Goal: Task Accomplishment & Management: Use online tool/utility

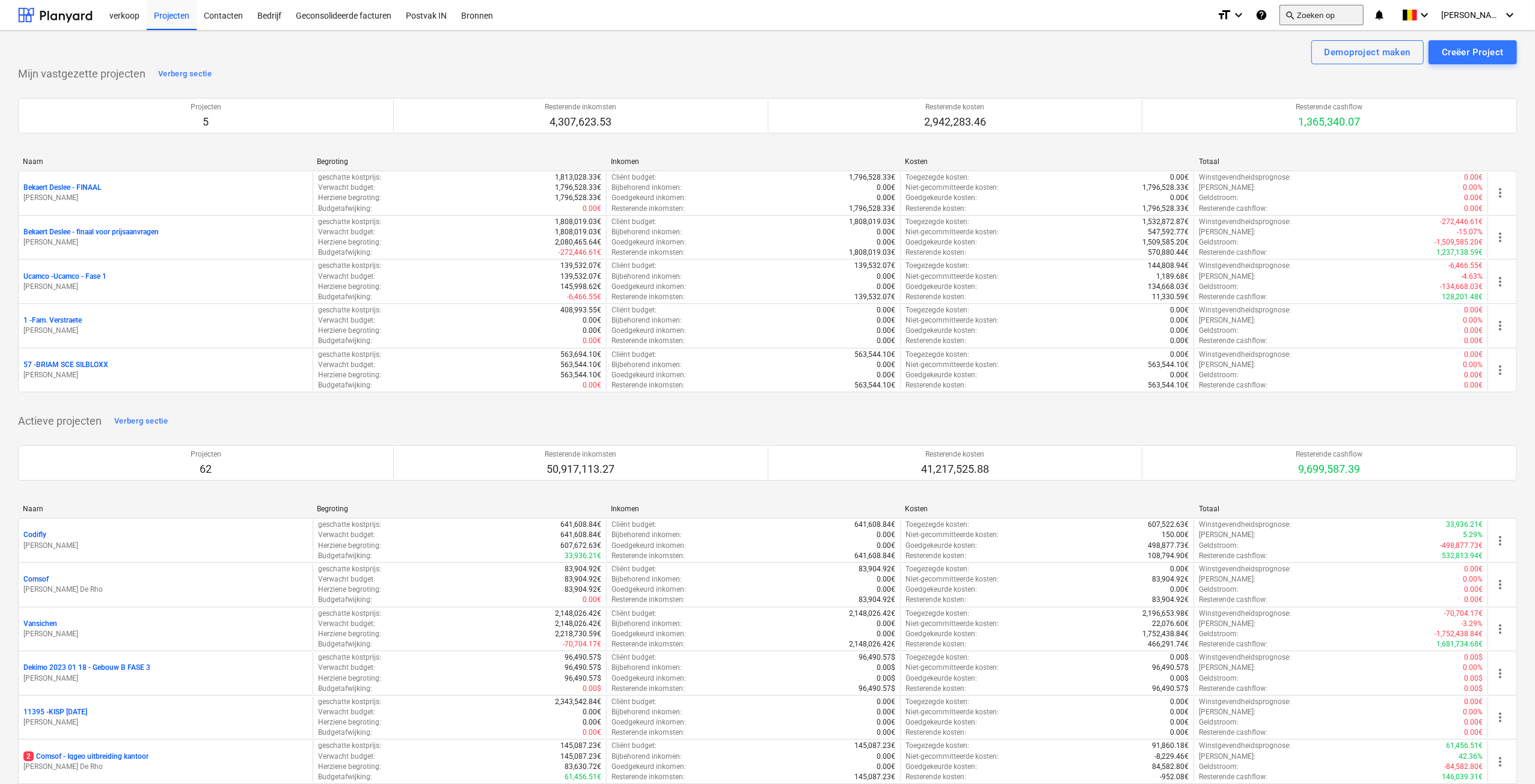
click at [1332, 10] on button "search Zoeken op" at bounding box center [1321, 15] width 84 height 21
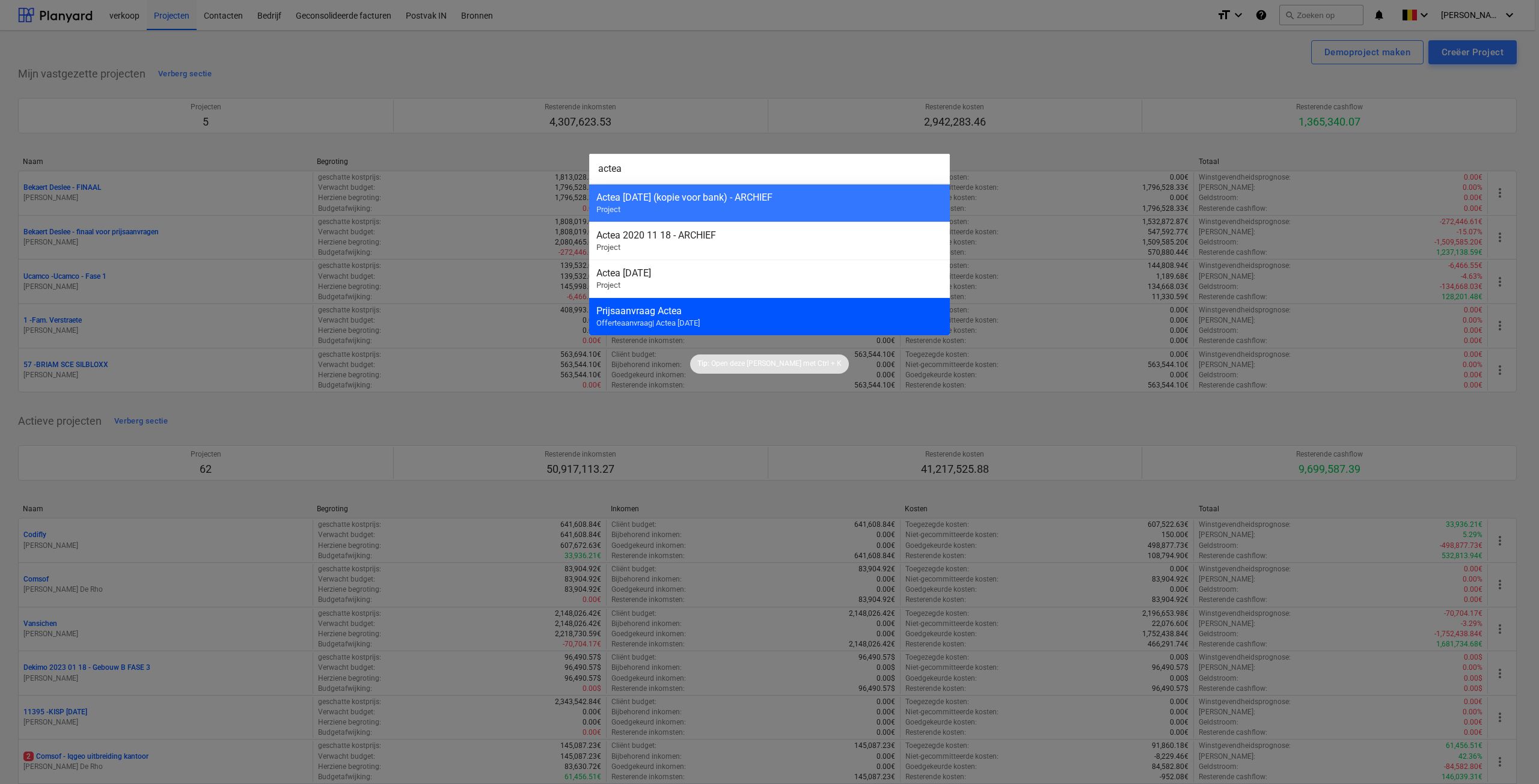
type input "actea"
click at [696, 321] on span "Offerteaanvraag | Actea [DATE]" at bounding box center [648, 323] width 104 height 9
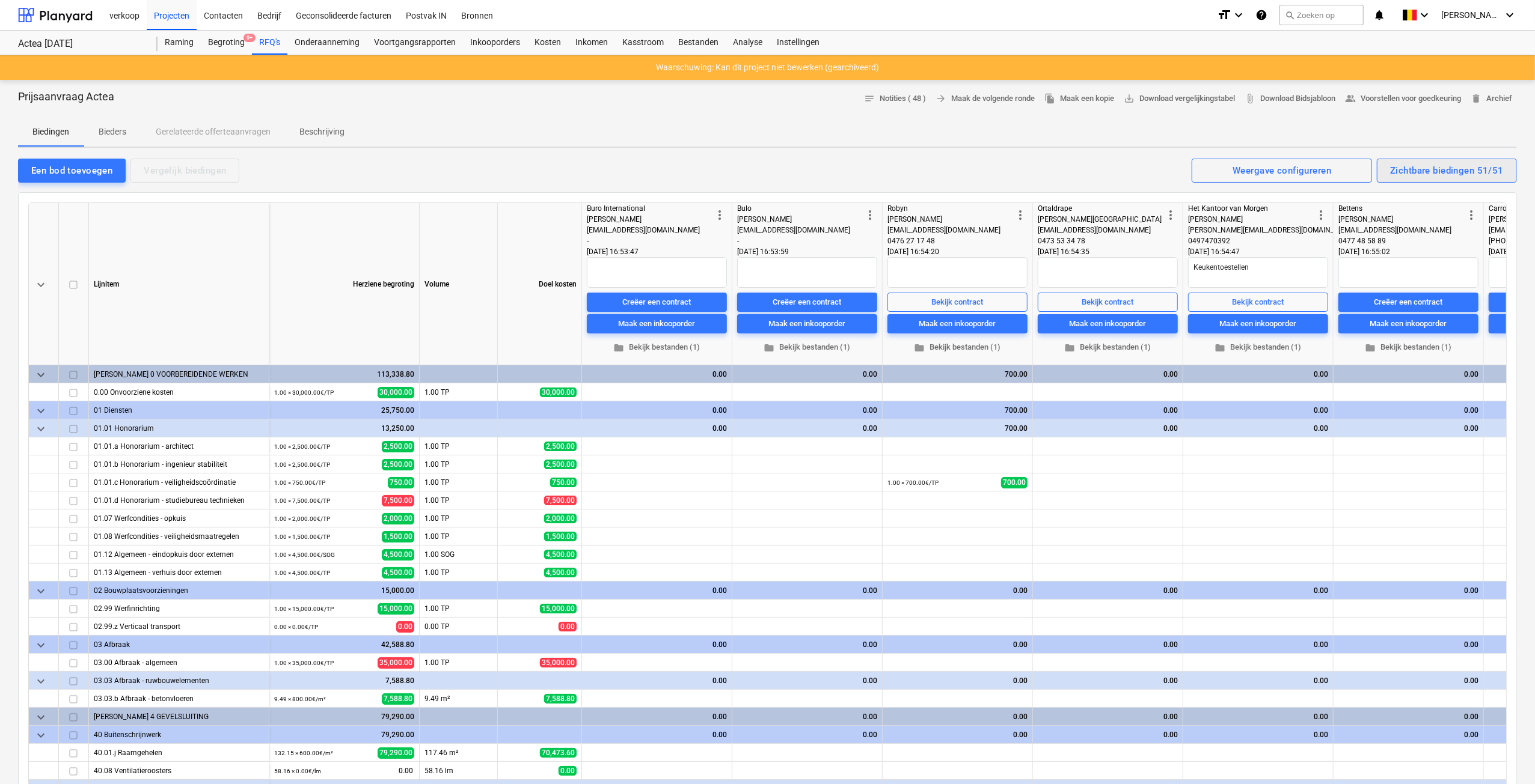
click at [1441, 161] on button "Zichtbare biedingen 51/51" at bounding box center [1446, 171] width 140 height 24
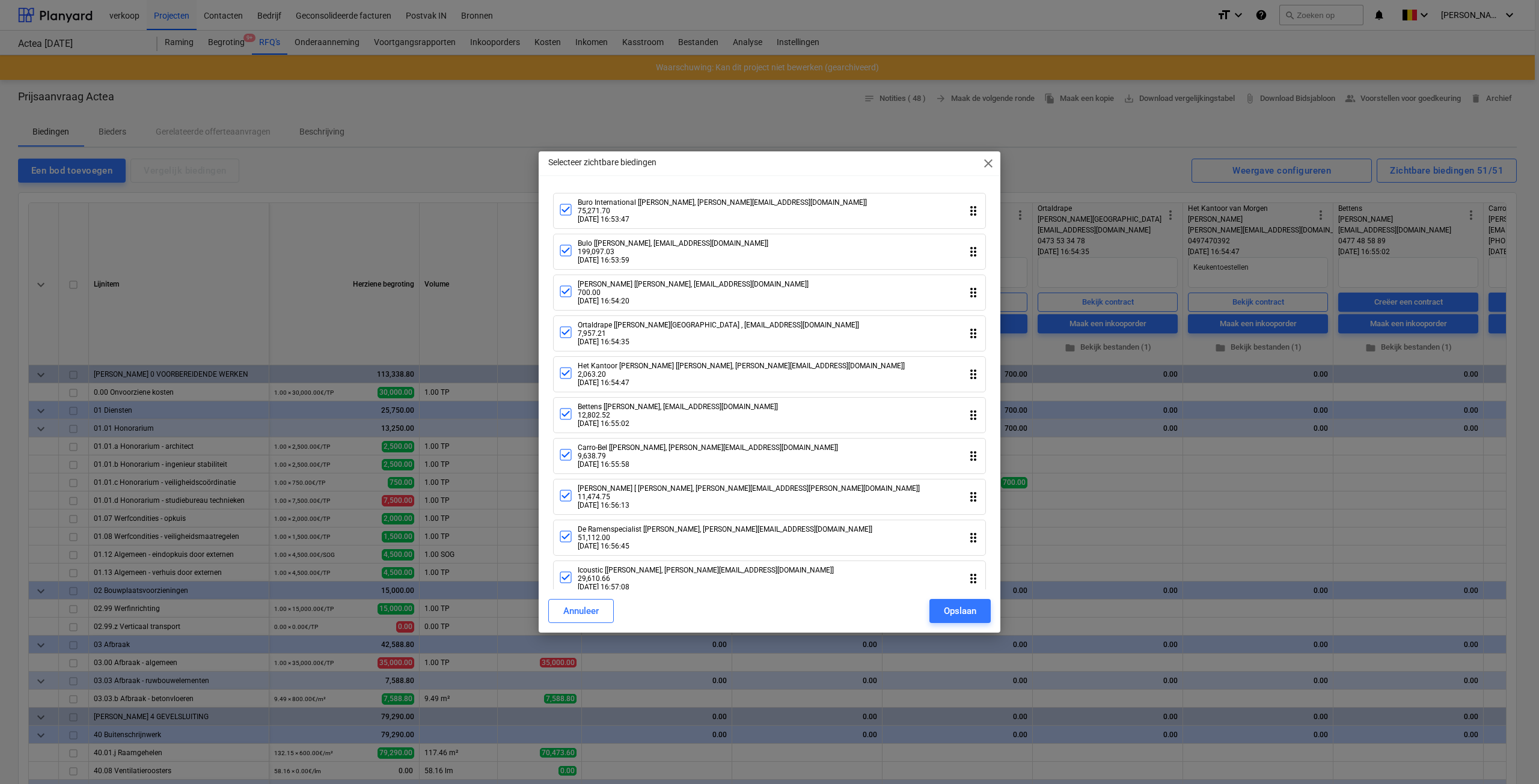
click at [571, 224] on div "Buro International [[PERSON_NAME], [PERSON_NAME][EMAIL_ADDRESS][DOMAIN_NAME]] 7…" at bounding box center [769, 210] width 433 height 36
click at [569, 255] on icon at bounding box center [565, 250] width 14 height 14
click at [565, 298] on icon at bounding box center [565, 291] width 14 height 14
click at [566, 340] on icon at bounding box center [565, 332] width 14 height 14
click at [565, 380] on icon at bounding box center [565, 373] width 14 height 14
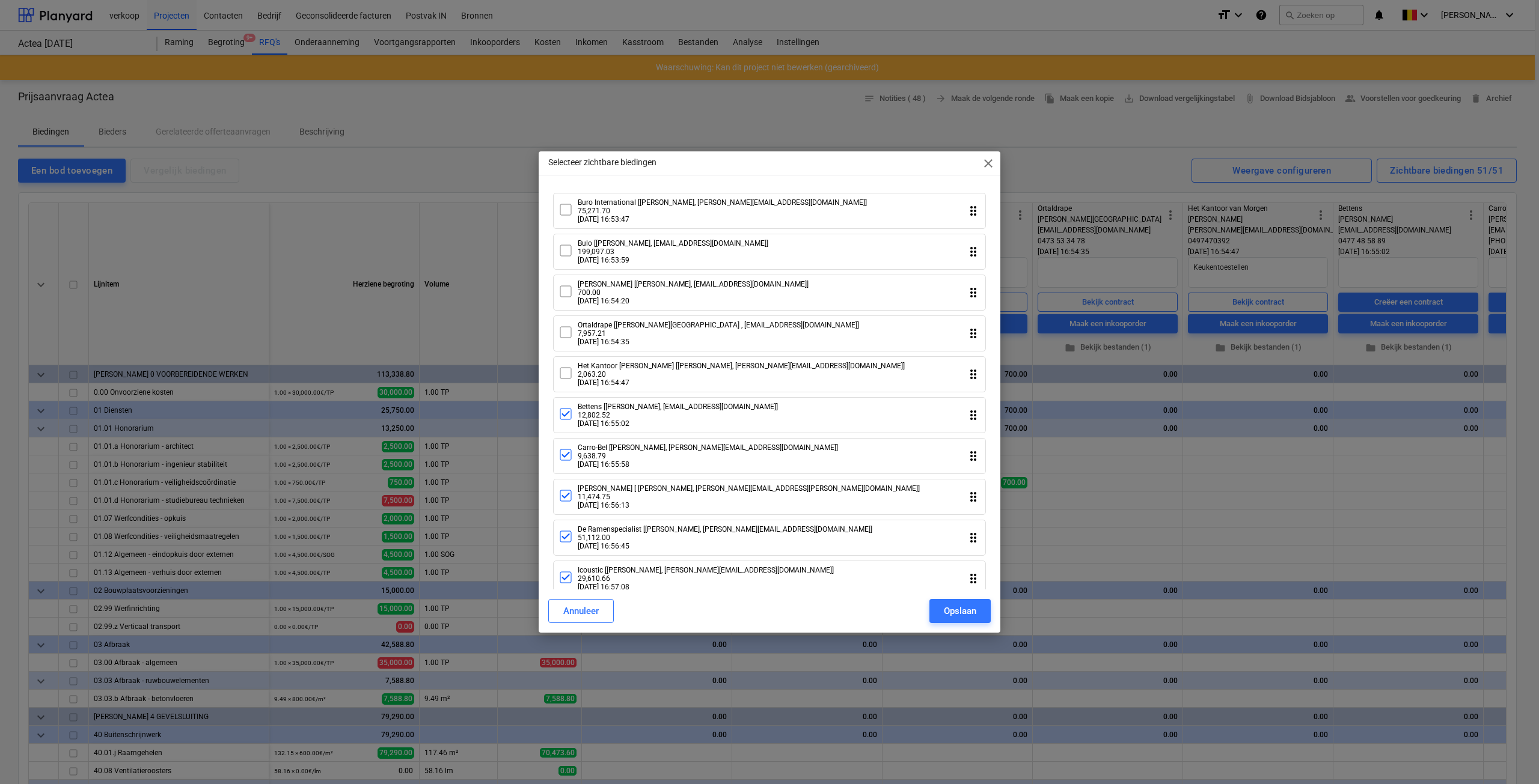
click at [564, 421] on icon at bounding box center [565, 414] width 14 height 14
click at [563, 464] on div at bounding box center [565, 456] width 14 height 16
drag, startPoint x: 564, startPoint y: 505, endPoint x: 566, endPoint y: 513, distance: 8.2
click at [564, 503] on icon at bounding box center [565, 495] width 14 height 14
click at [560, 540] on icon at bounding box center [565, 536] width 11 height 11
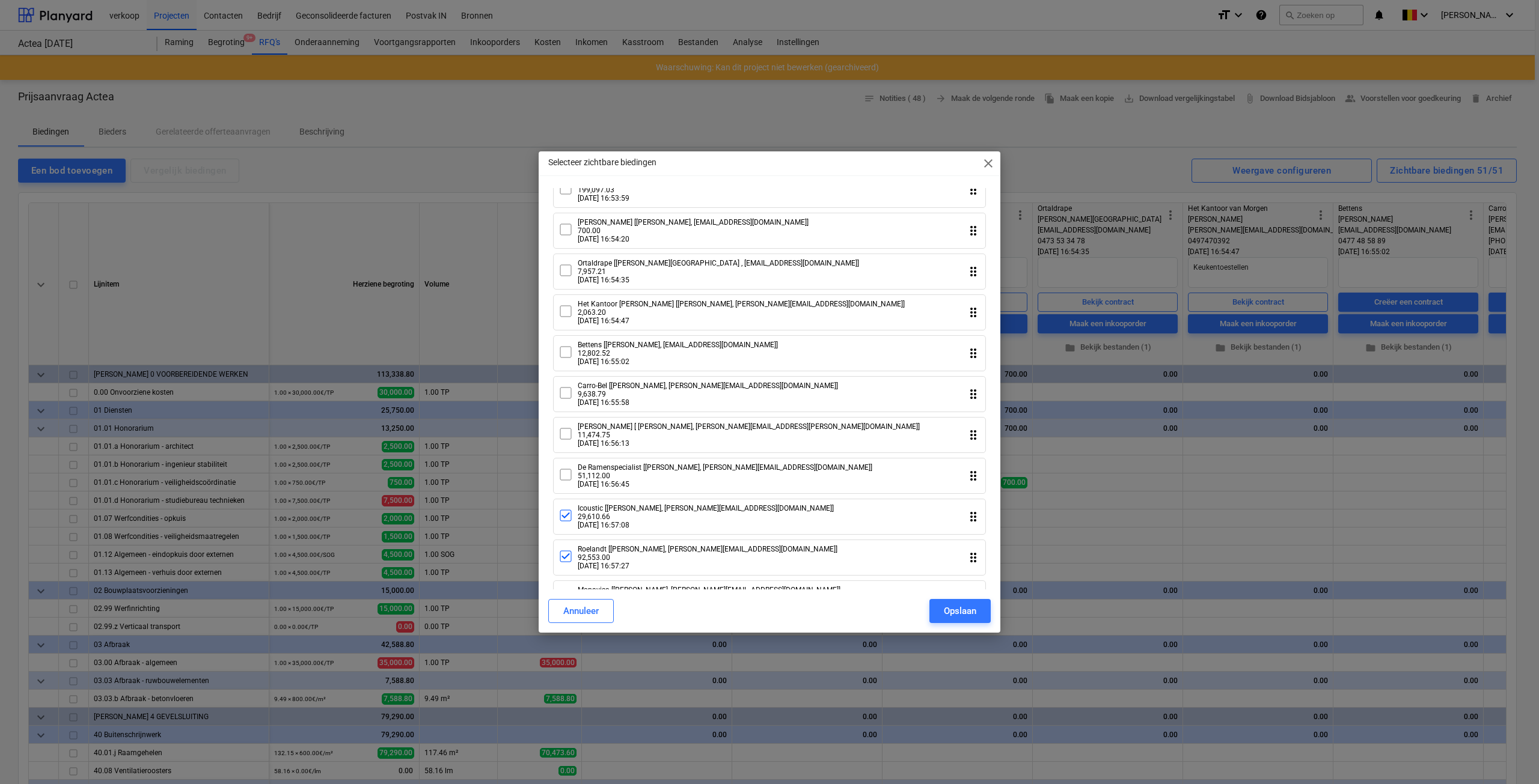
scroll to position [120, 0]
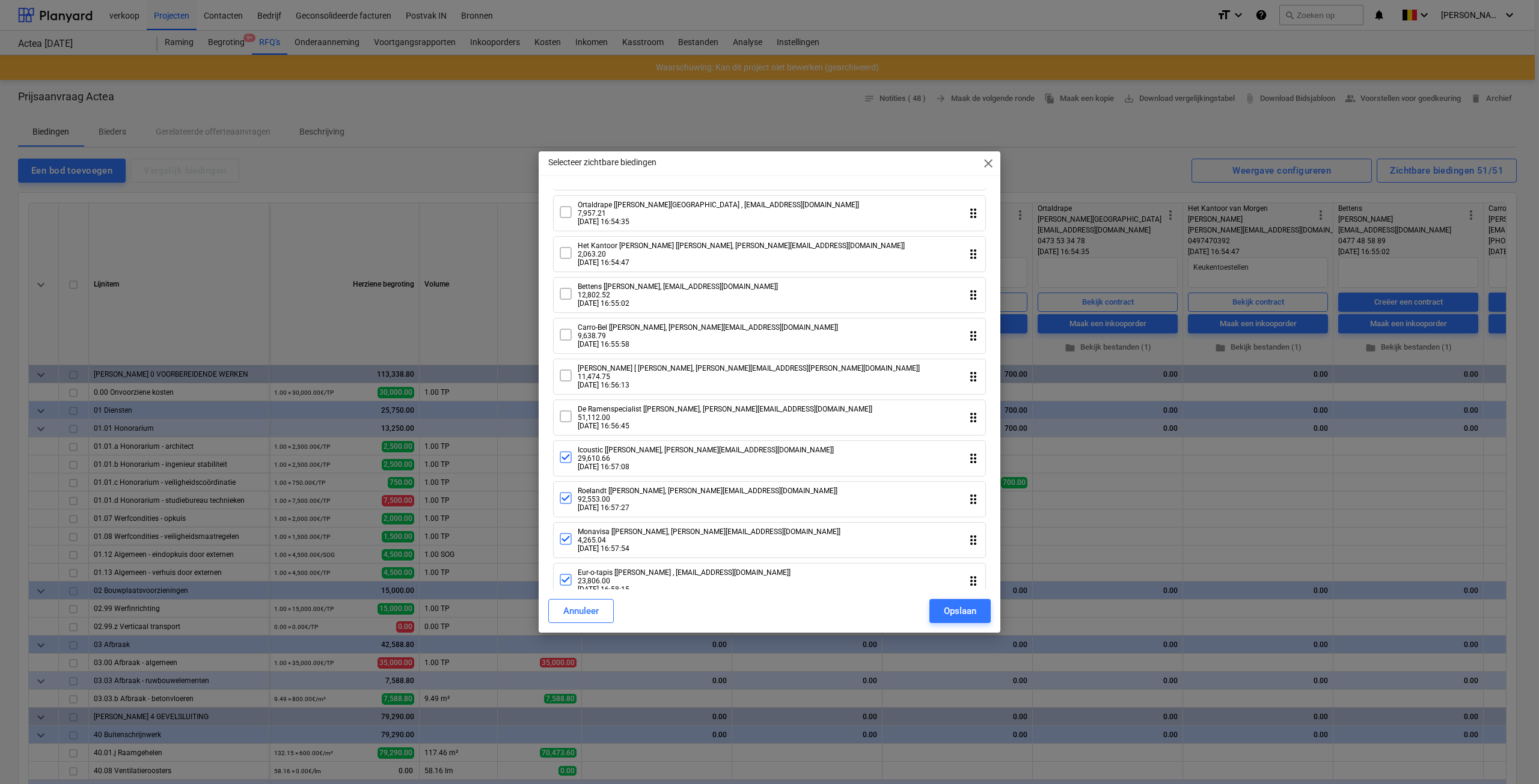
click at [564, 464] on icon at bounding box center [565, 457] width 14 height 14
drag, startPoint x: 561, startPoint y: 503, endPoint x: 564, endPoint y: 534, distance: 31.1
click at [561, 505] on icon at bounding box center [565, 498] width 14 height 14
click at [564, 544] on icon at bounding box center [565, 539] width 14 height 14
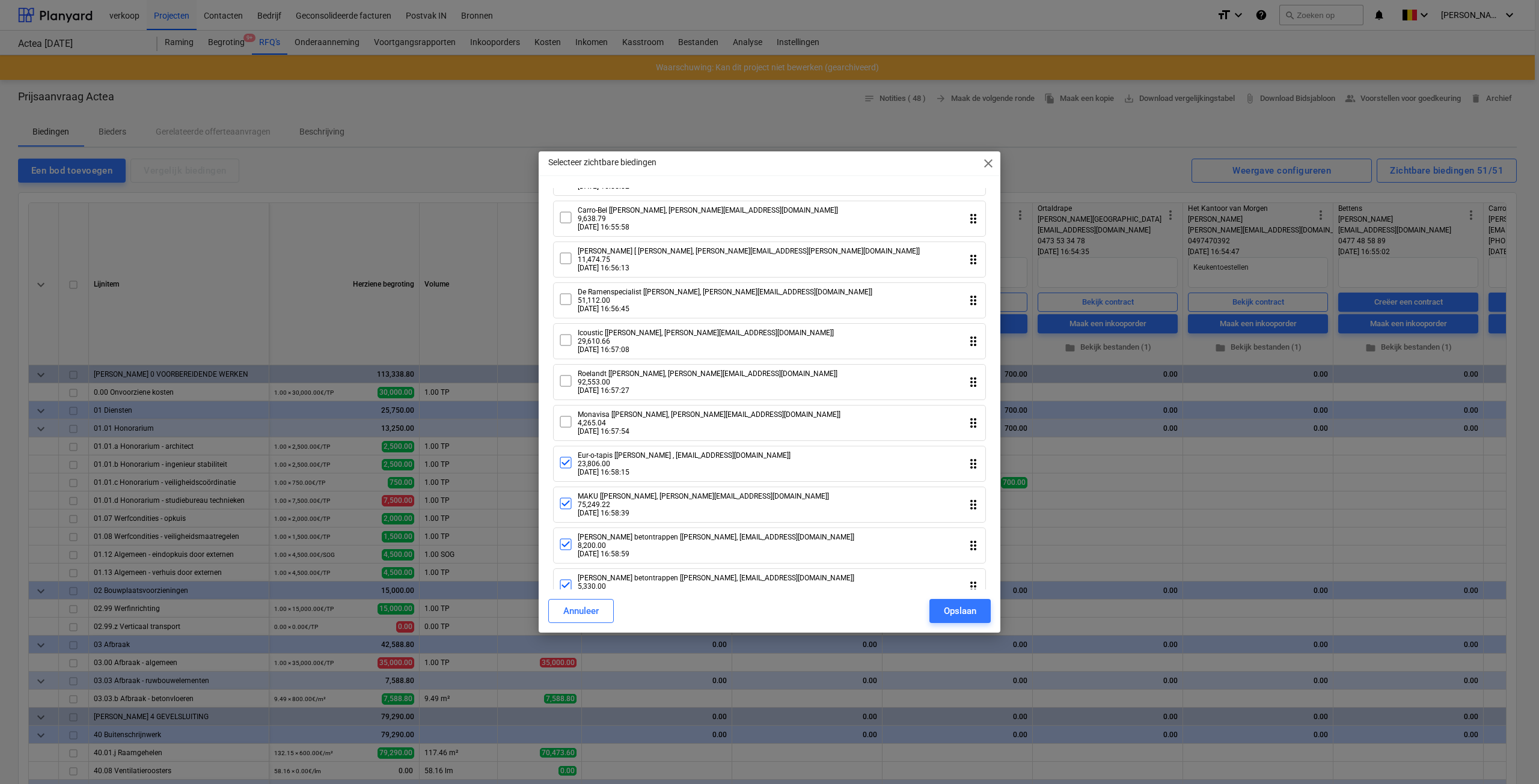
scroll to position [301, 0]
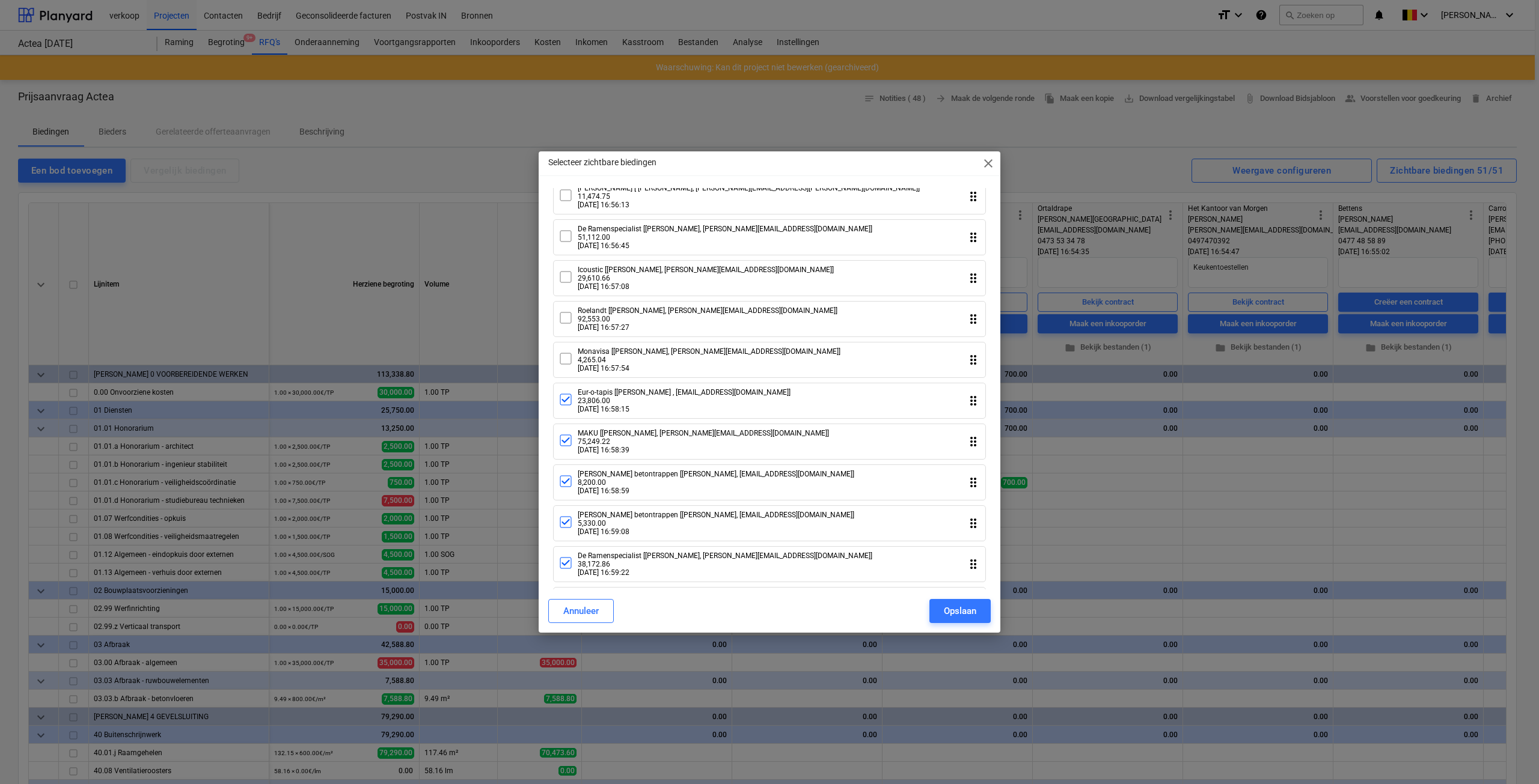
click at [568, 414] on div "Eur-o-tapis [[PERSON_NAME] , [EMAIL_ADDRESS][DOMAIN_NAME]] 23,806.00 [DATE] 16:…" at bounding box center [674, 400] width 232 height 25
click at [568, 448] on icon at bounding box center [565, 440] width 14 height 14
click at [568, 488] on icon at bounding box center [565, 481] width 14 height 14
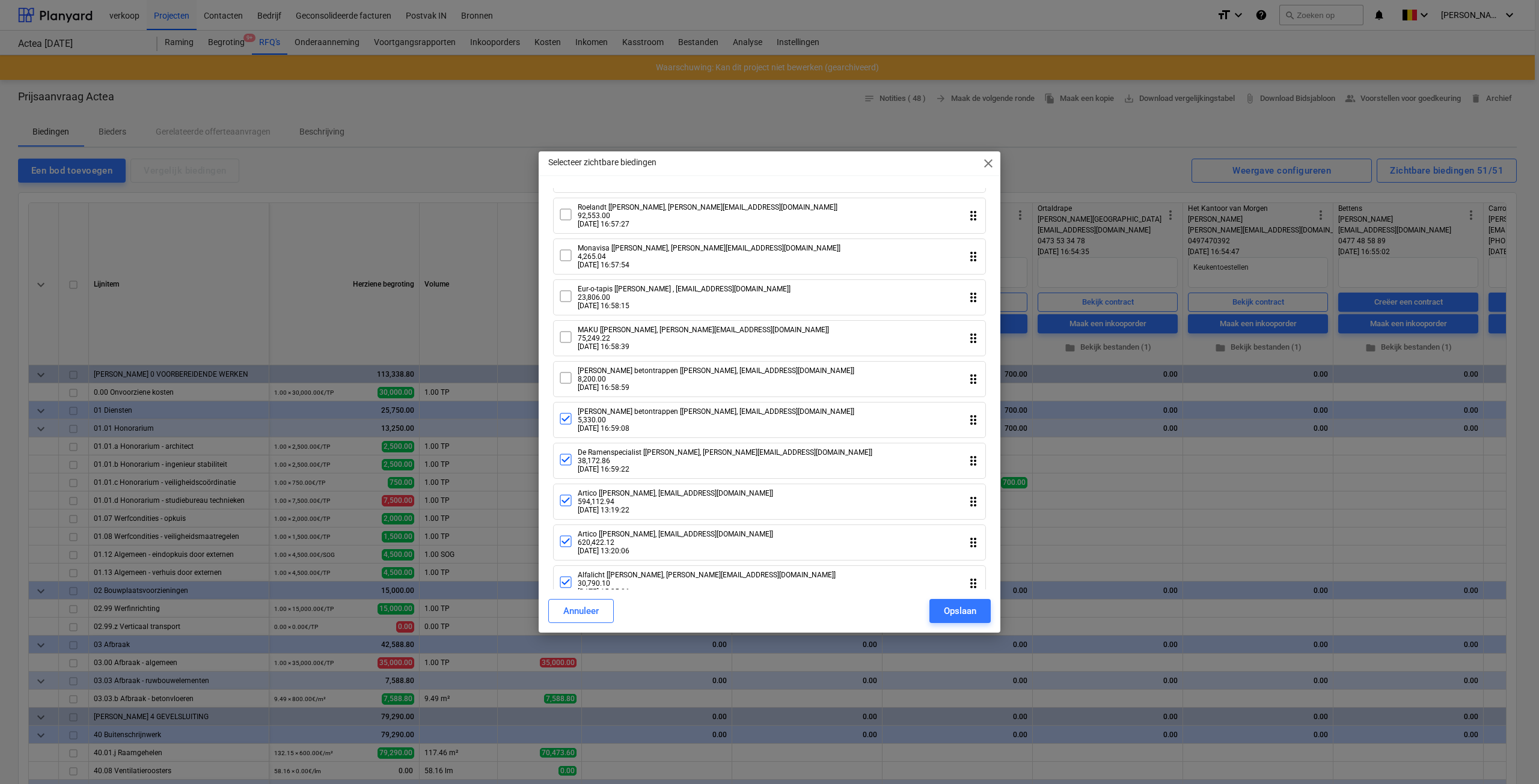
scroll to position [421, 0]
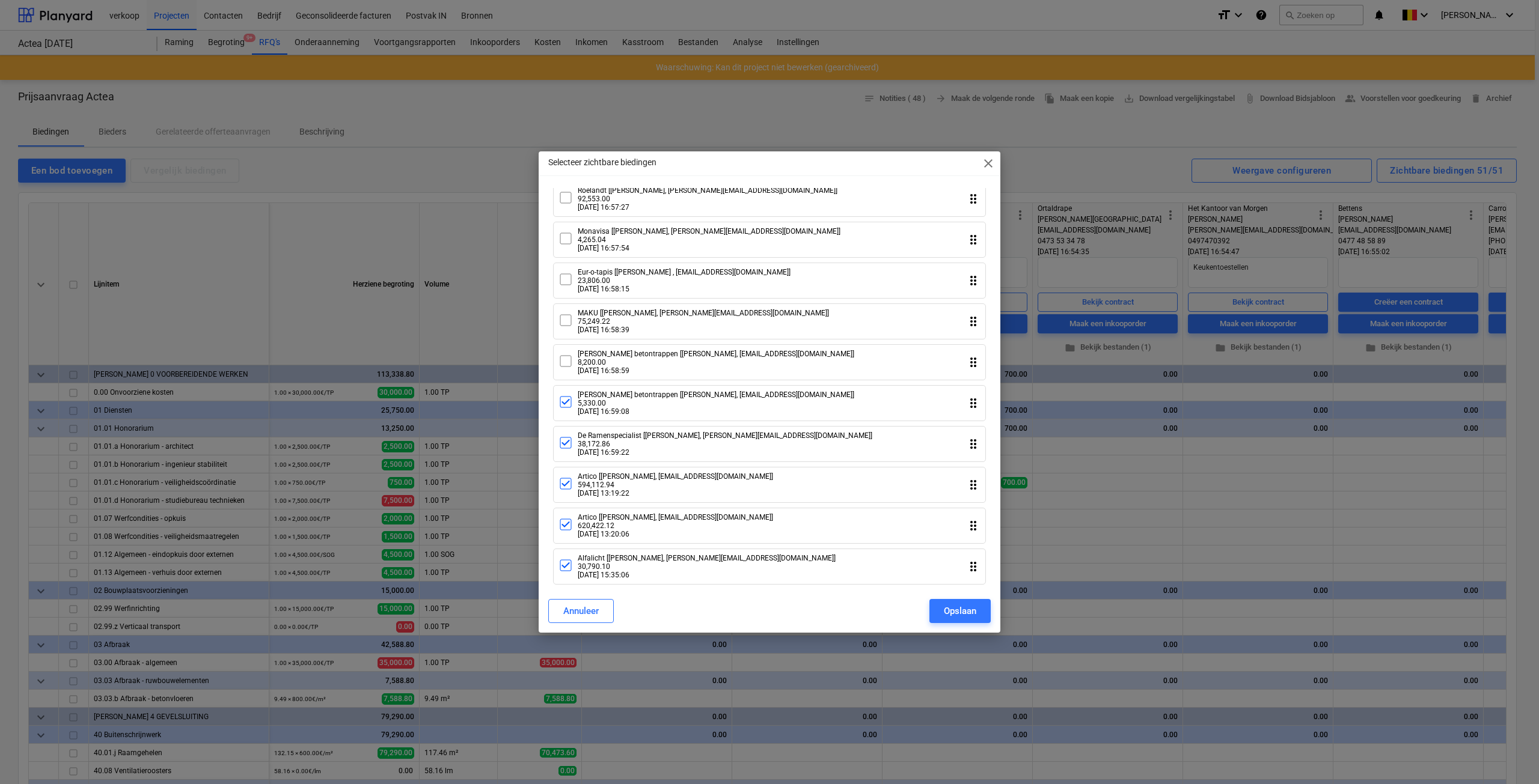
click at [562, 407] on icon at bounding box center [565, 402] width 11 height 11
drag, startPoint x: 564, startPoint y: 456, endPoint x: 564, endPoint y: 483, distance: 27.0
click at [564, 450] on icon at bounding box center [565, 443] width 14 height 14
drag, startPoint x: 565, startPoint y: 502, endPoint x: 566, endPoint y: 536, distance: 34.0
click at [565, 491] on icon at bounding box center [565, 483] width 14 height 14
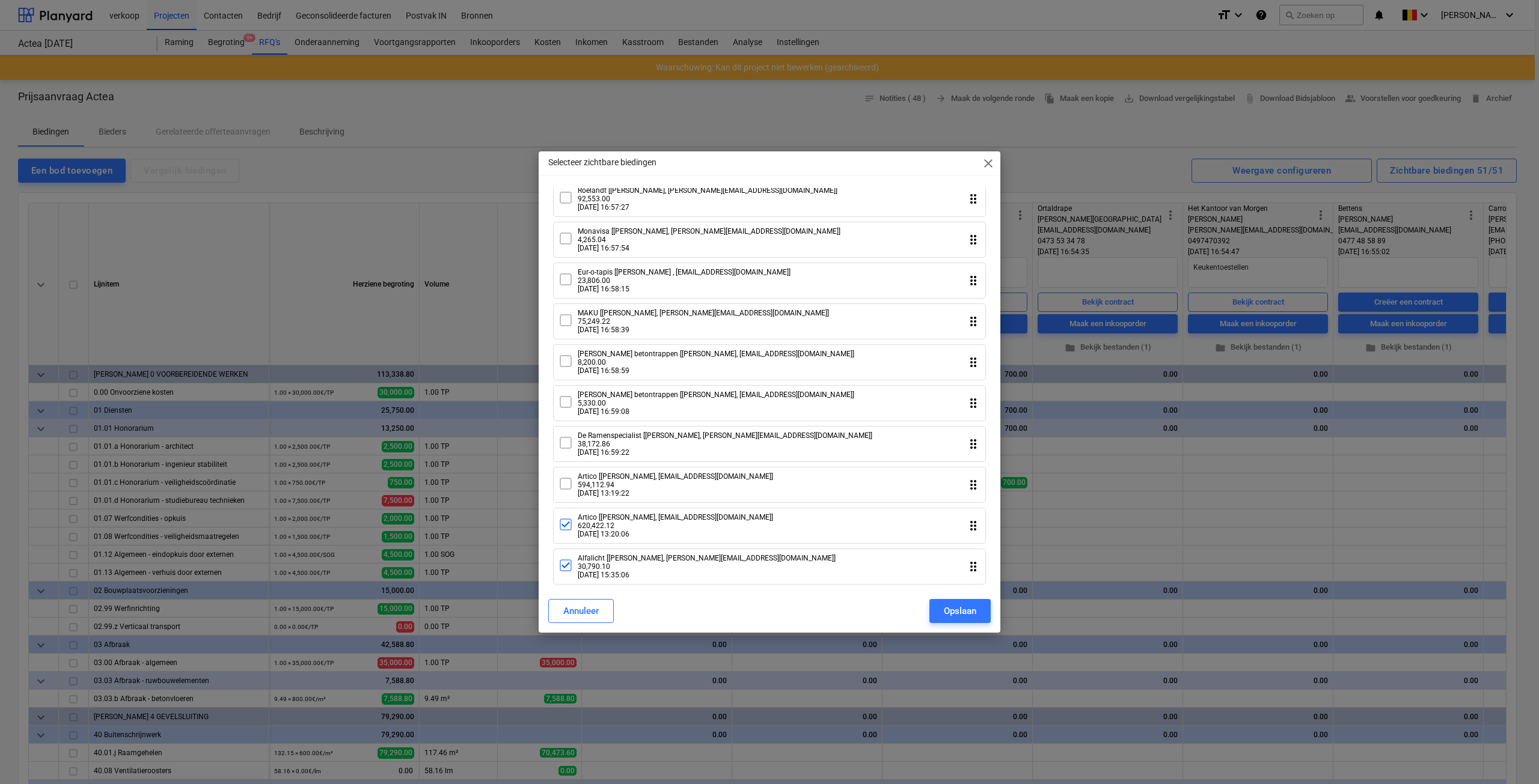
click at [566, 530] on icon at bounding box center [565, 524] width 11 height 11
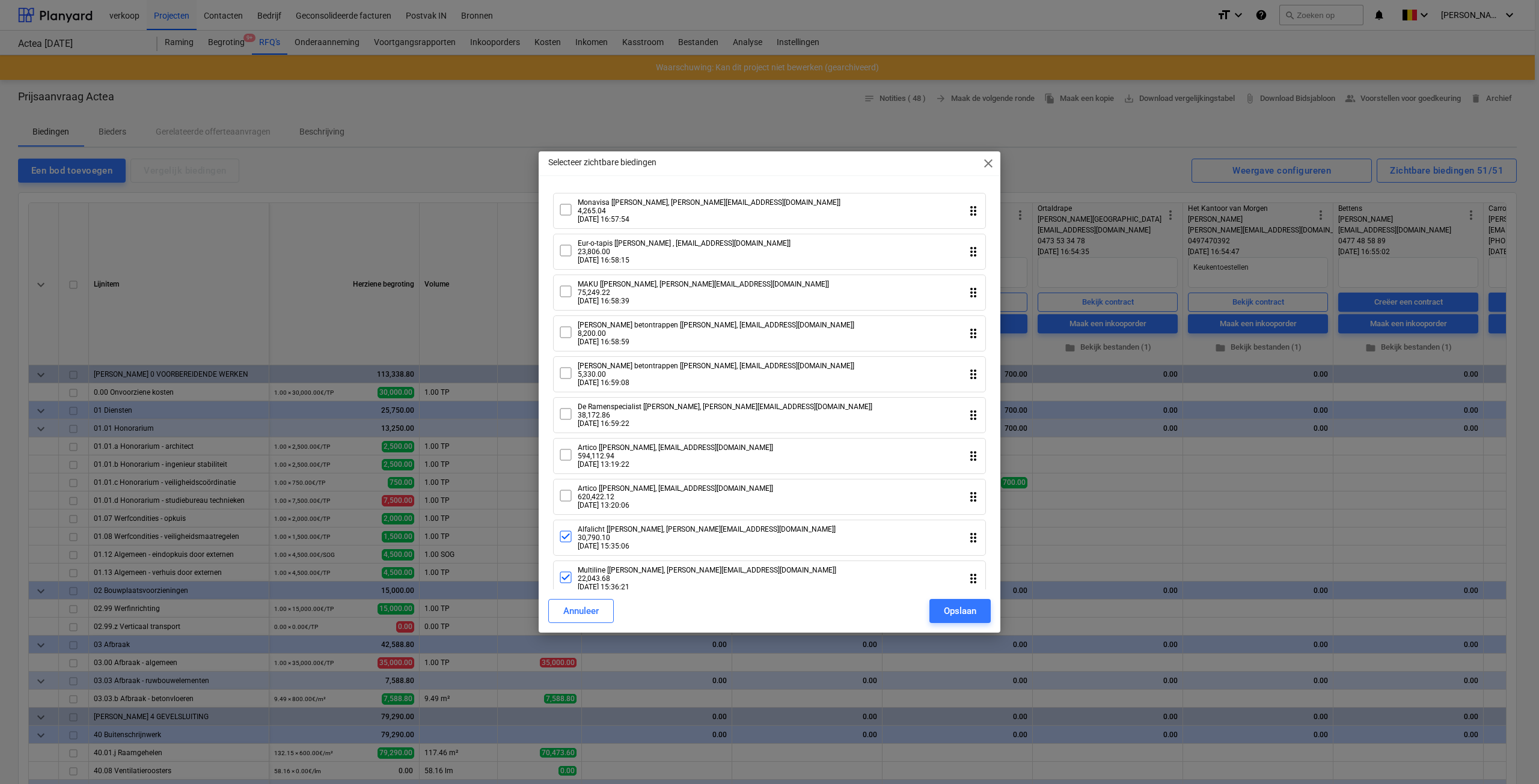
scroll to position [601, 0]
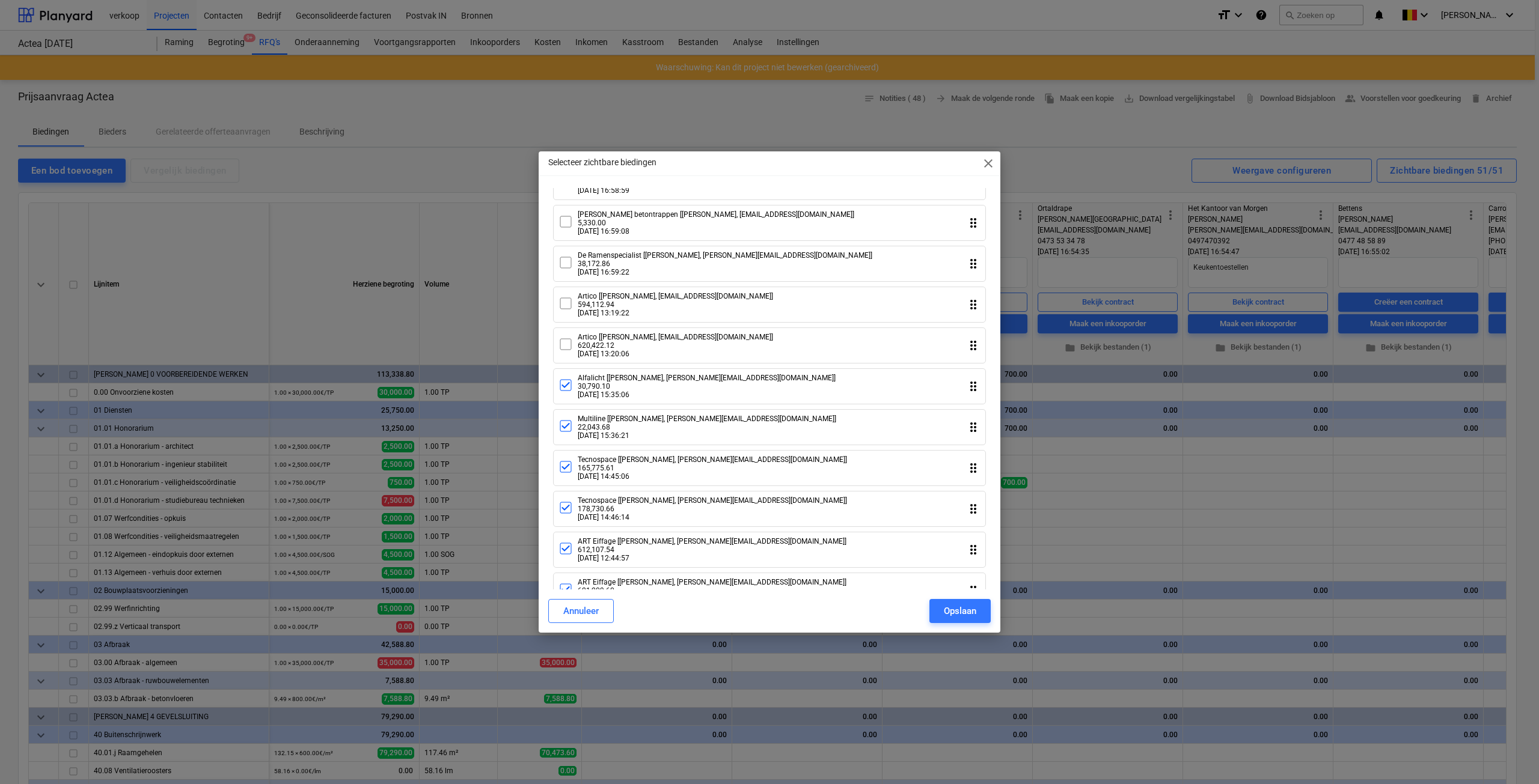
click at [570, 311] on icon at bounding box center [565, 303] width 14 height 14
drag, startPoint x: 562, startPoint y: 355, endPoint x: 562, endPoint y: 368, distance: 13.0
click at [562, 352] on icon at bounding box center [565, 344] width 14 height 14
click at [563, 392] on icon at bounding box center [565, 385] width 14 height 14
drag, startPoint x: 565, startPoint y: 443, endPoint x: 566, endPoint y: 485, distance: 42.0
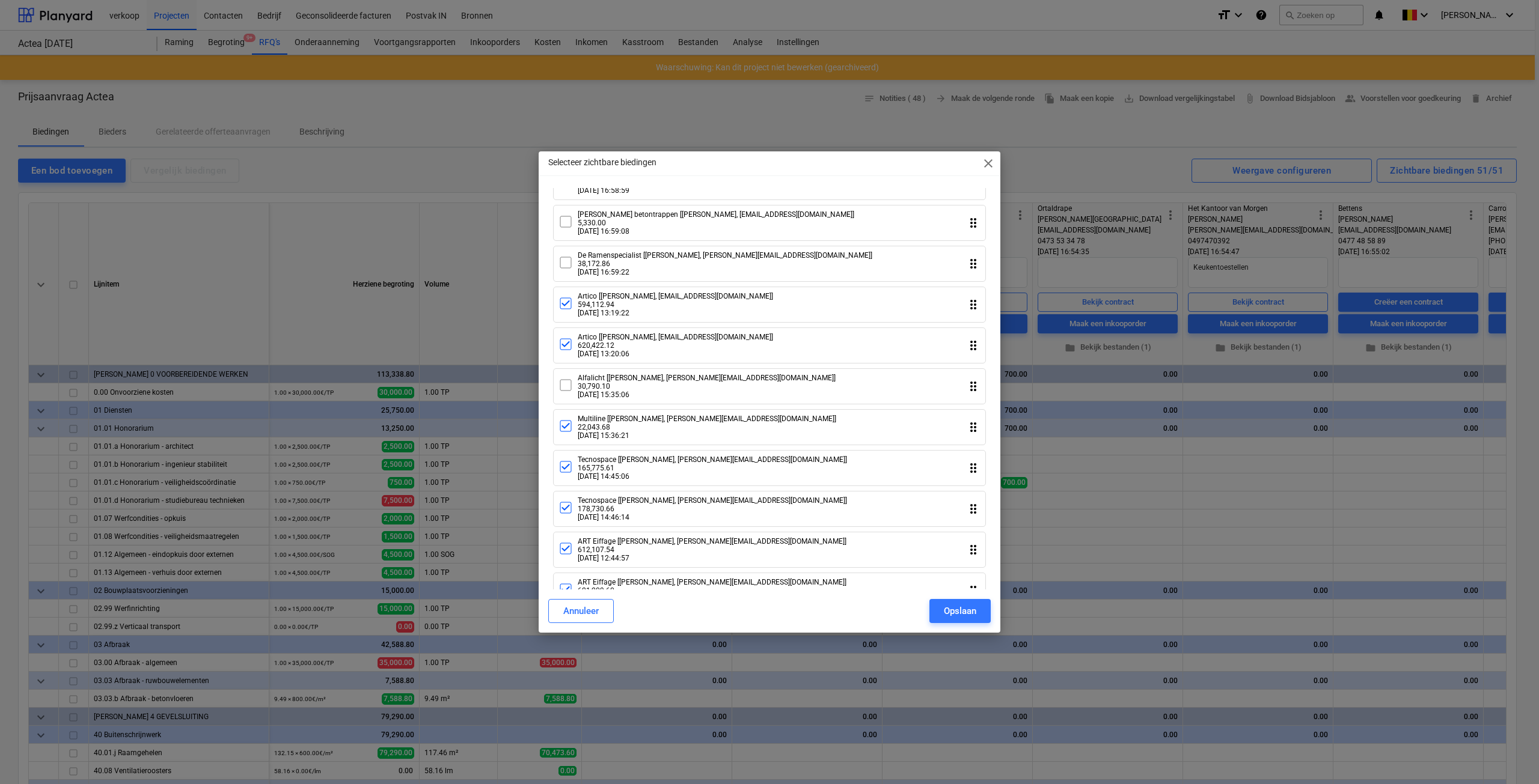
click at [565, 429] on icon at bounding box center [565, 426] width 8 height 6
click at [566, 474] on icon at bounding box center [565, 466] width 14 height 14
click at [566, 515] on icon at bounding box center [565, 507] width 14 height 14
click at [565, 556] on icon at bounding box center [565, 549] width 14 height 14
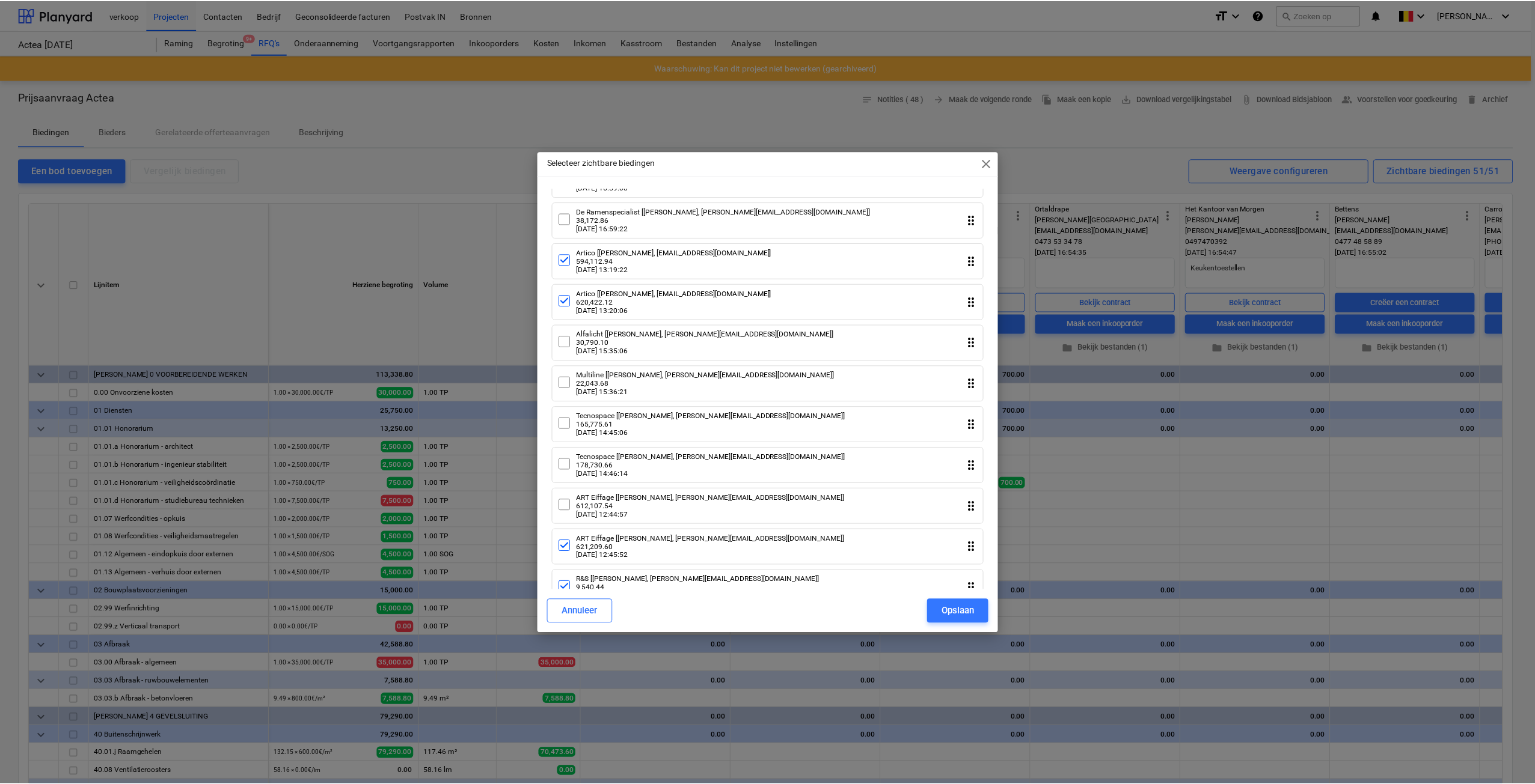
scroll to position [781, 0]
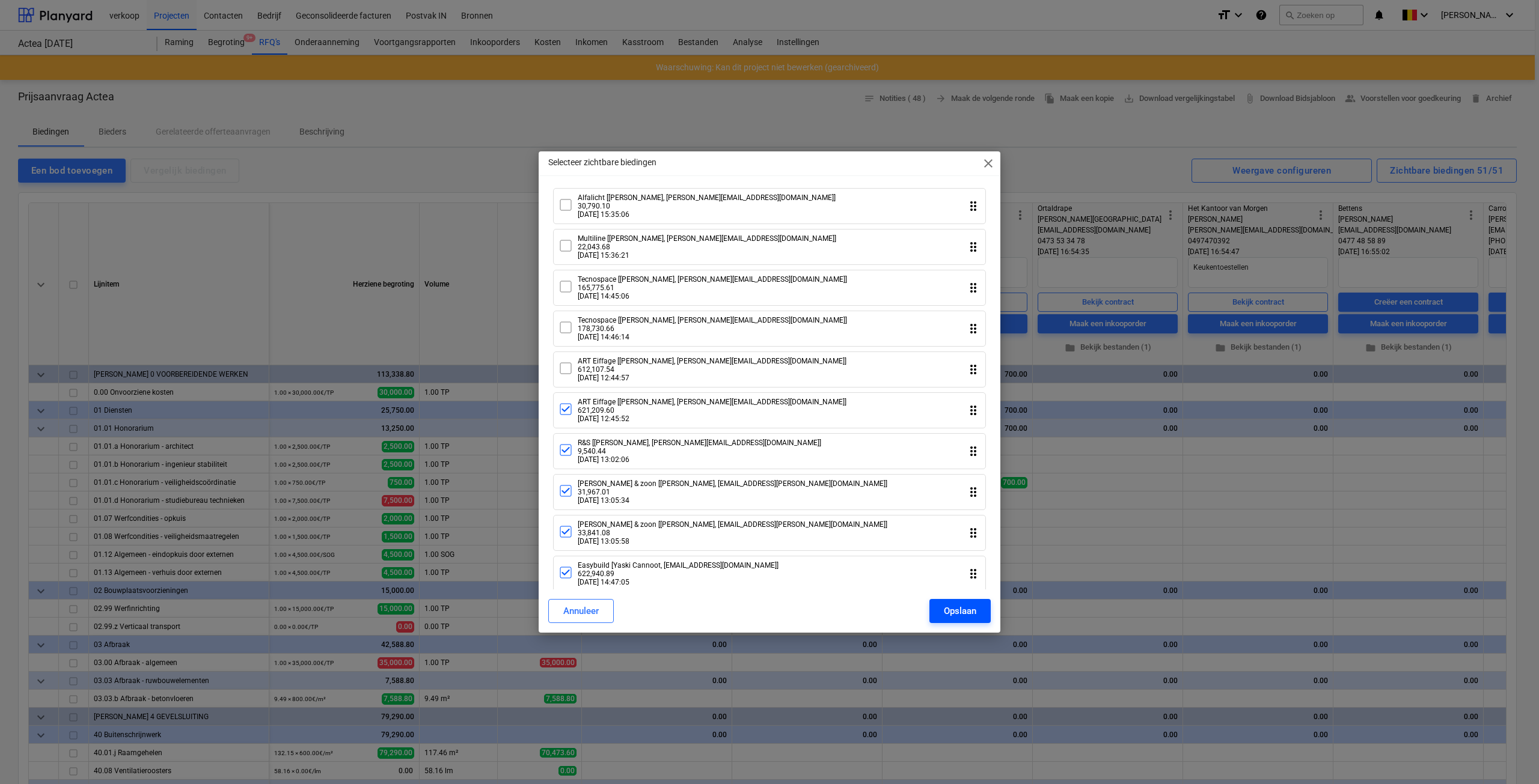
click at [947, 612] on div "Opslaan" at bounding box center [960, 611] width 33 height 16
type textarea "x"
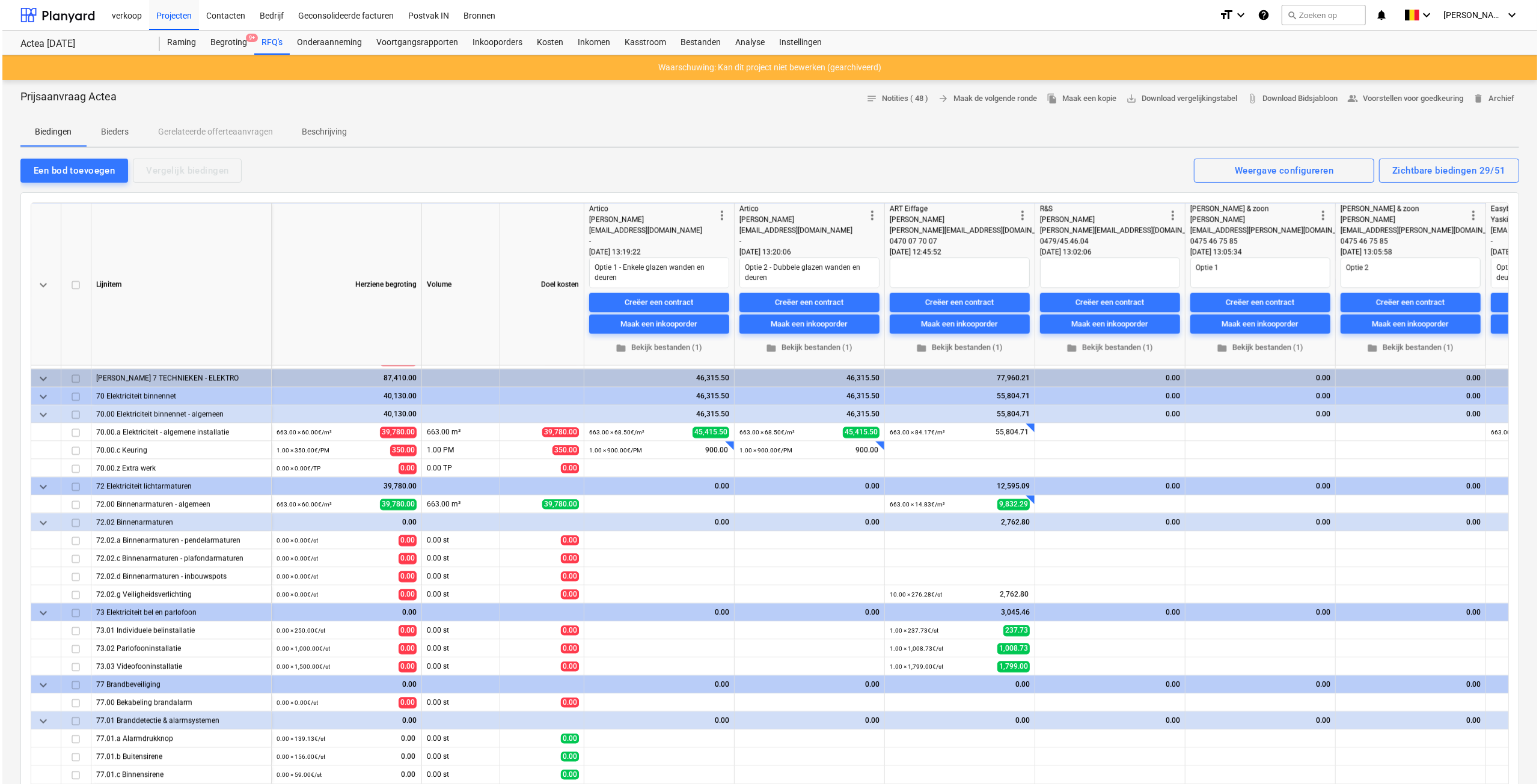
scroll to position [2524, 0]
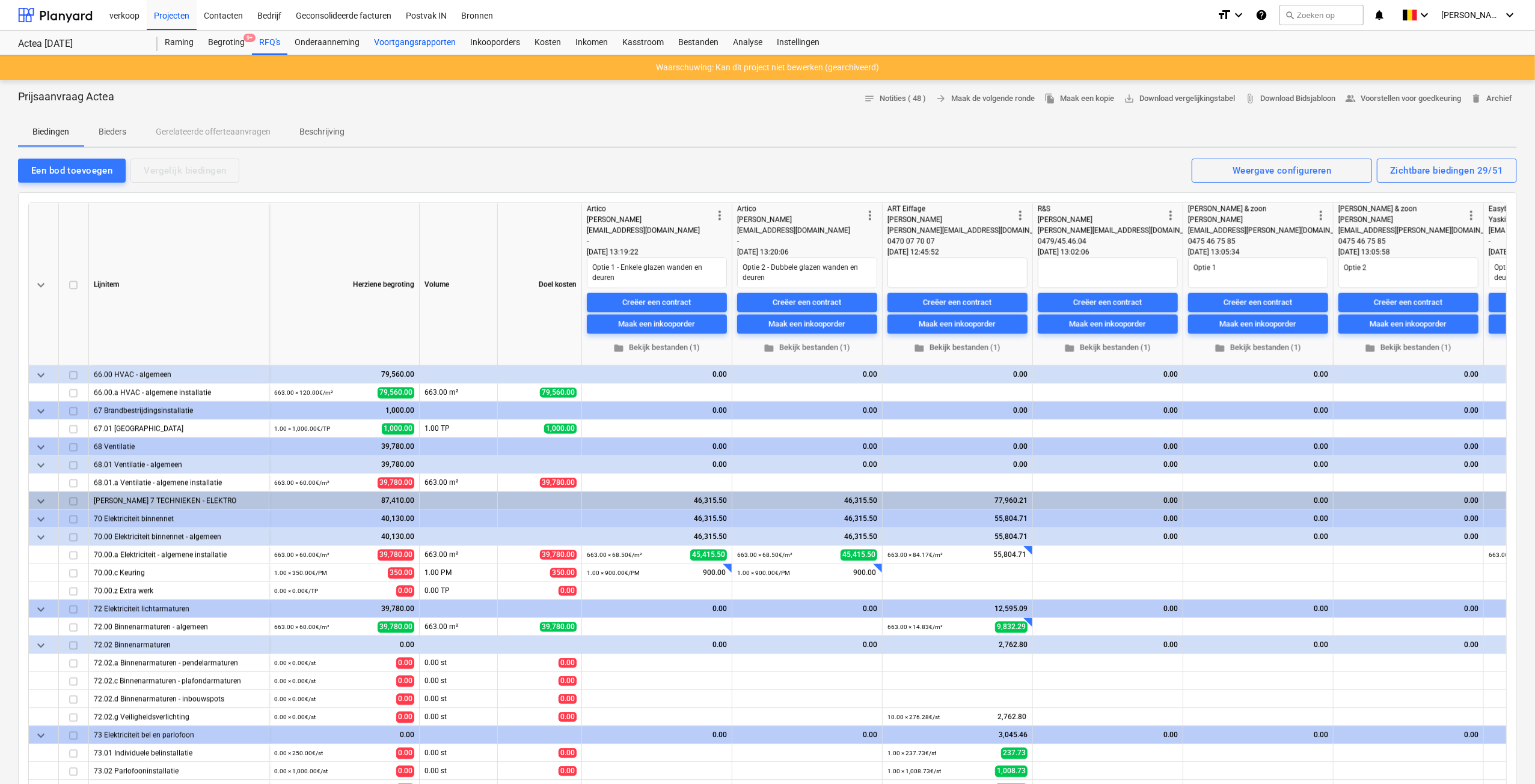
click at [430, 47] on div "Voortgangsrapporten" at bounding box center [415, 43] width 96 height 24
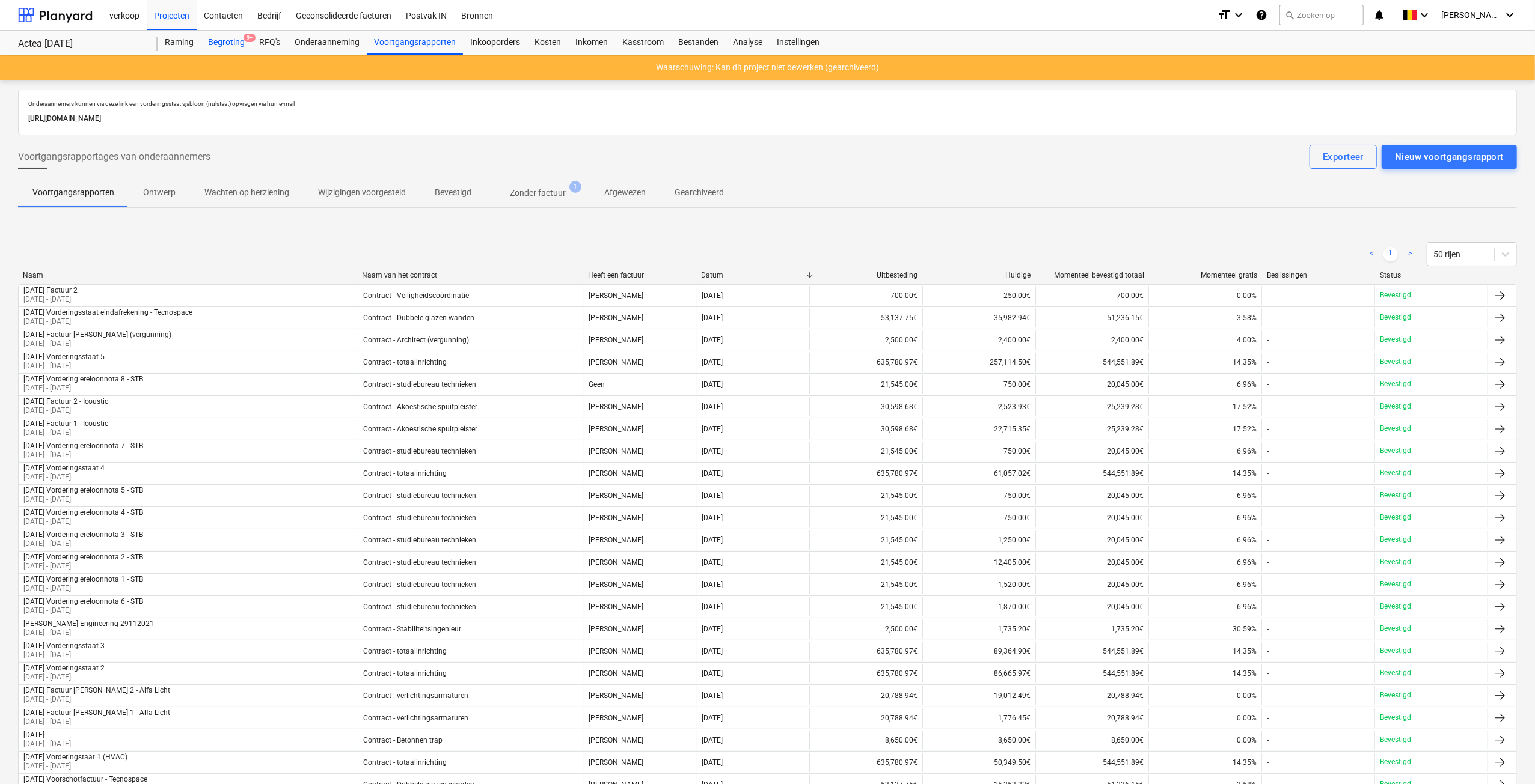
click at [222, 40] on div "Begroting 9+" at bounding box center [226, 43] width 51 height 24
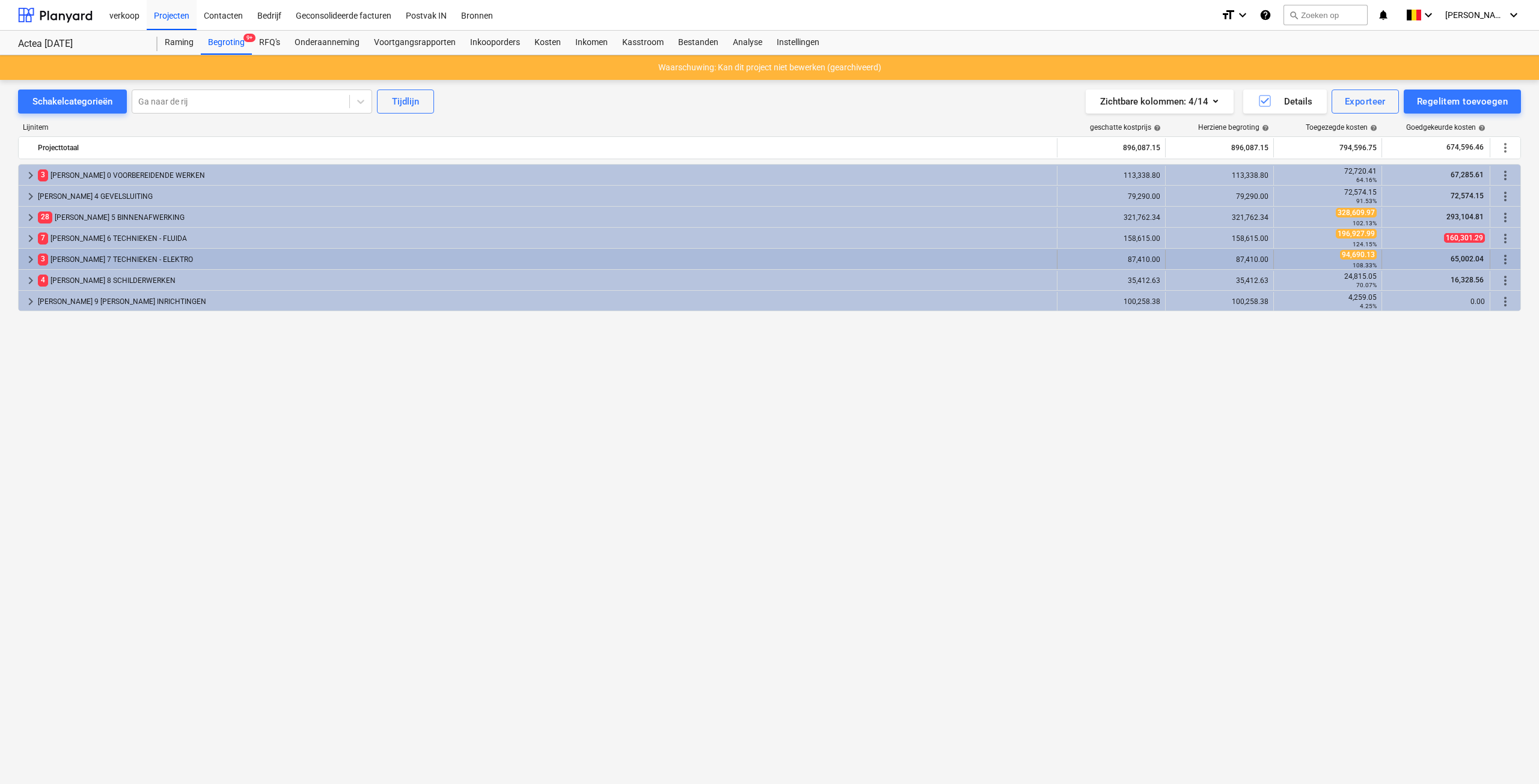
click at [30, 257] on span "keyboard_arrow_right" at bounding box center [30, 259] width 14 height 14
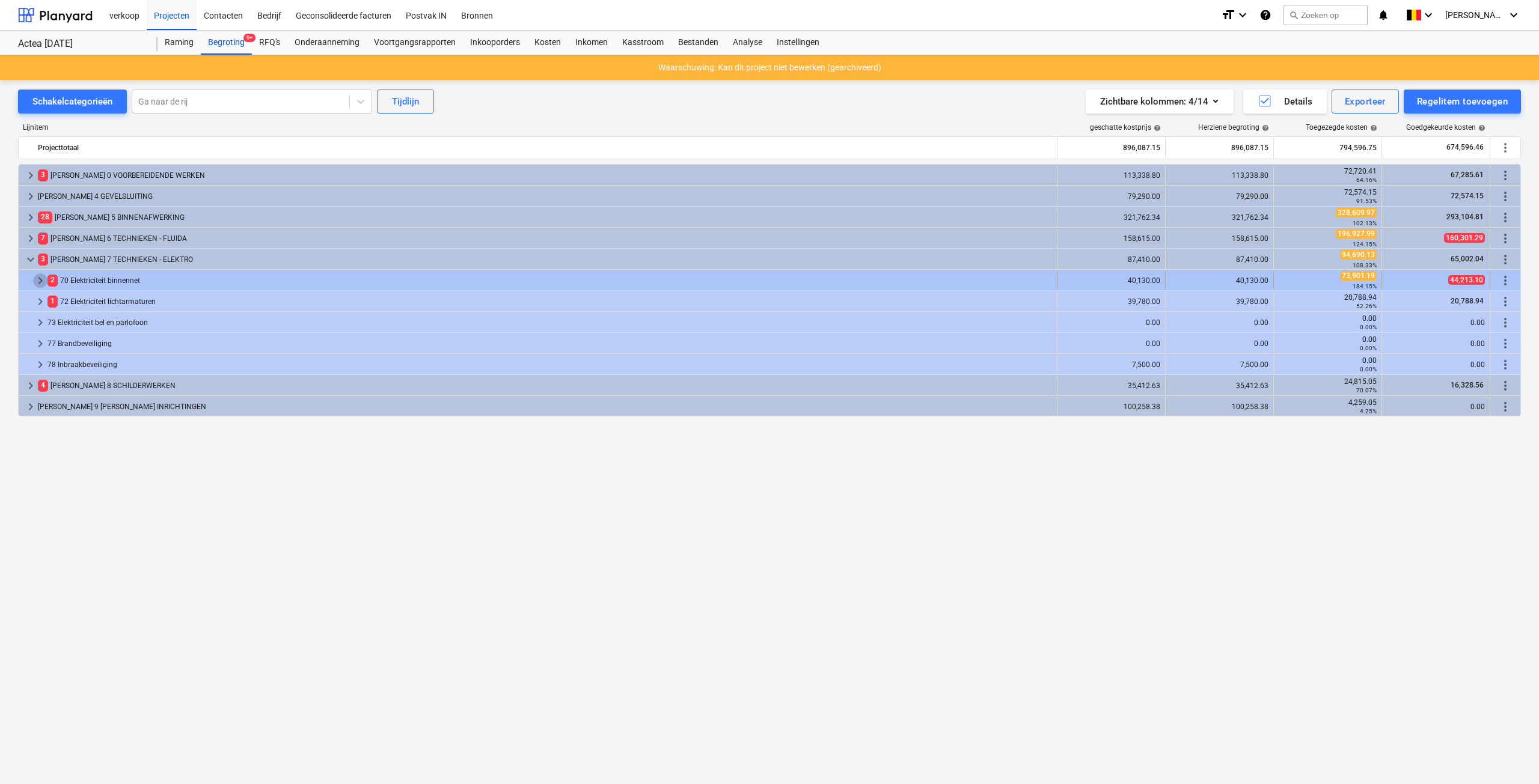
click at [41, 278] on span "keyboard_arrow_right" at bounding box center [40, 281] width 14 height 14
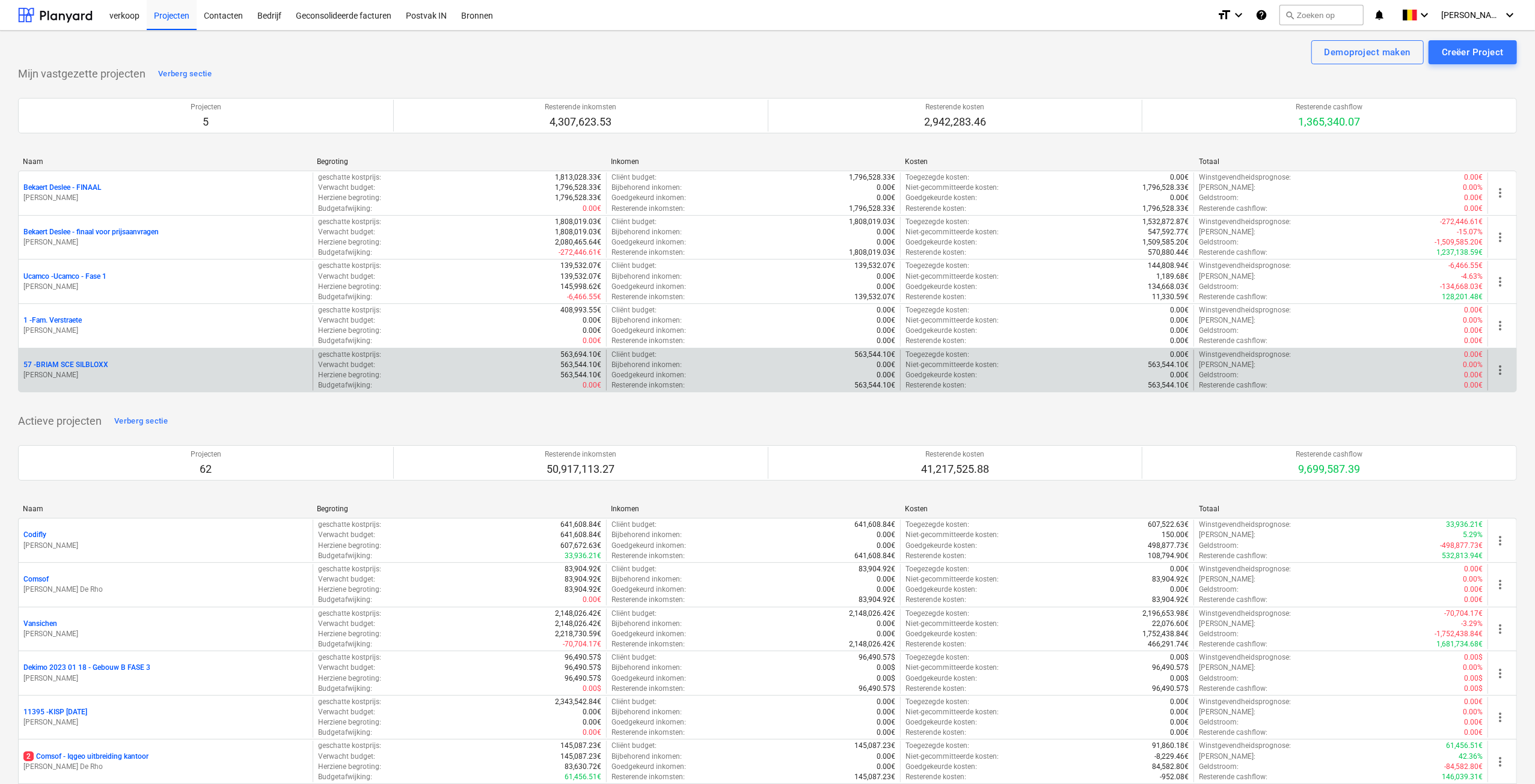
click at [77, 373] on p "[PERSON_NAME]" at bounding box center [165, 375] width 285 height 10
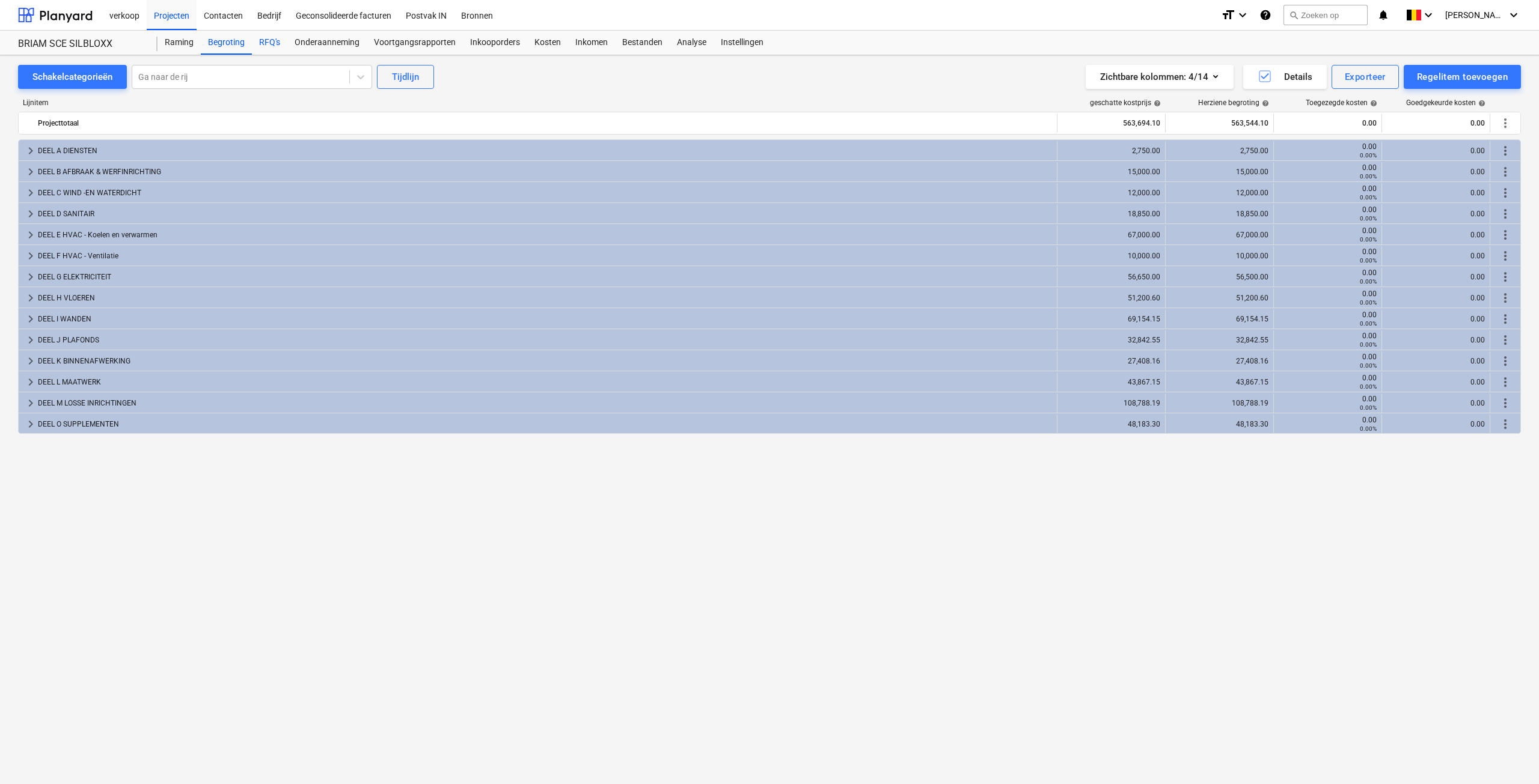
click at [274, 44] on div "RFQ's" at bounding box center [269, 43] width 35 height 24
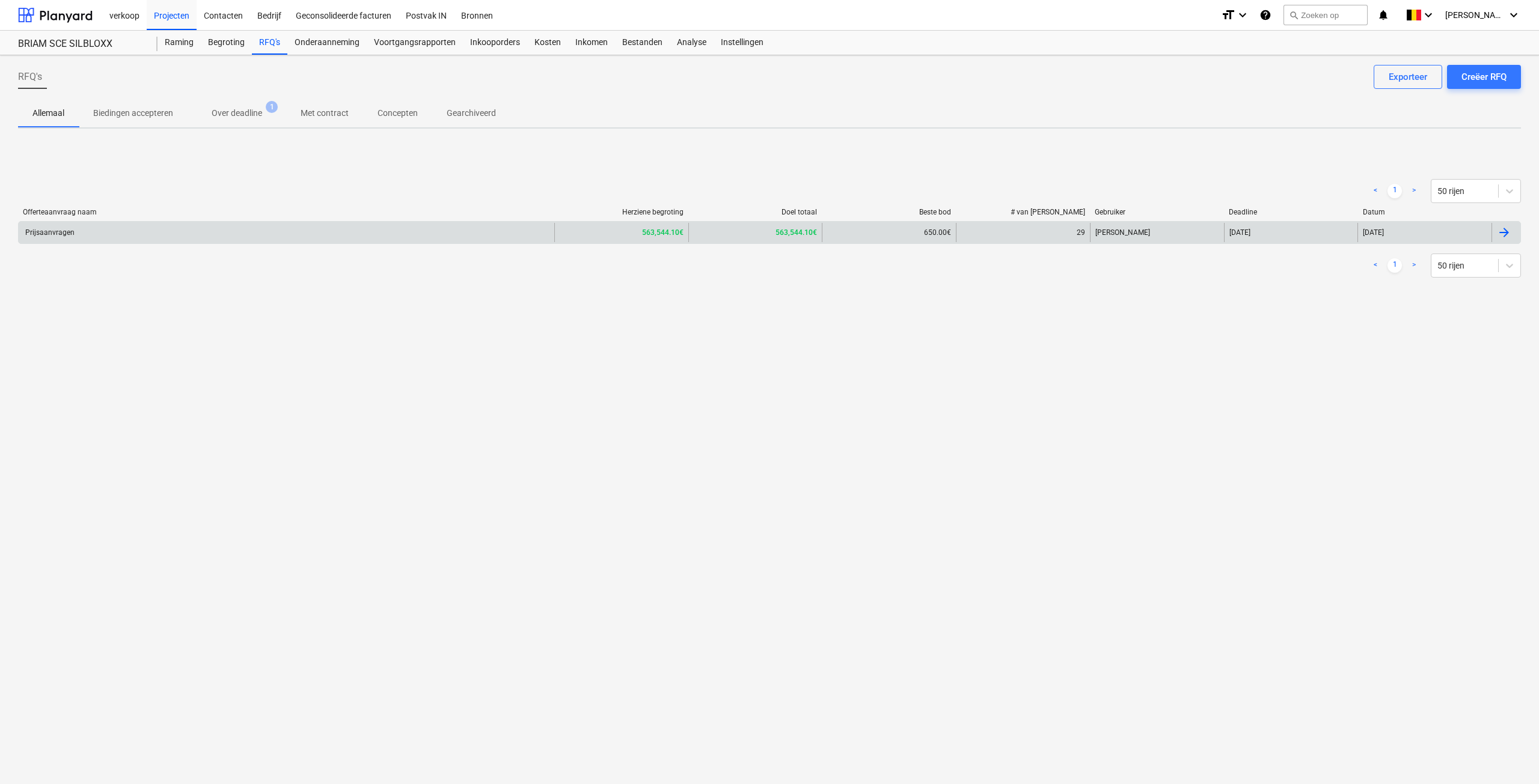
click at [134, 232] on div "Prijsaanvragen" at bounding box center [286, 232] width 536 height 19
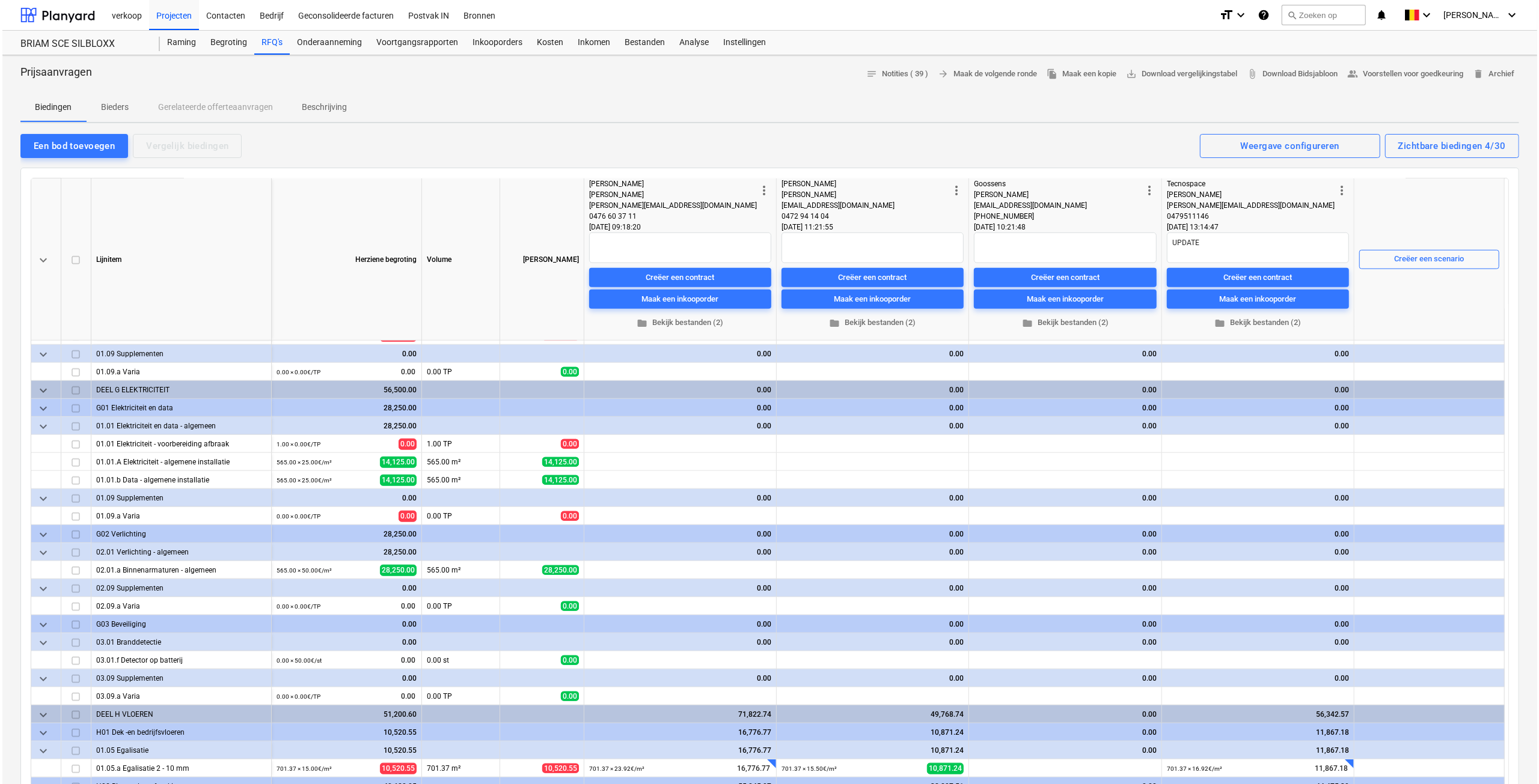
scroll to position [1142, 0]
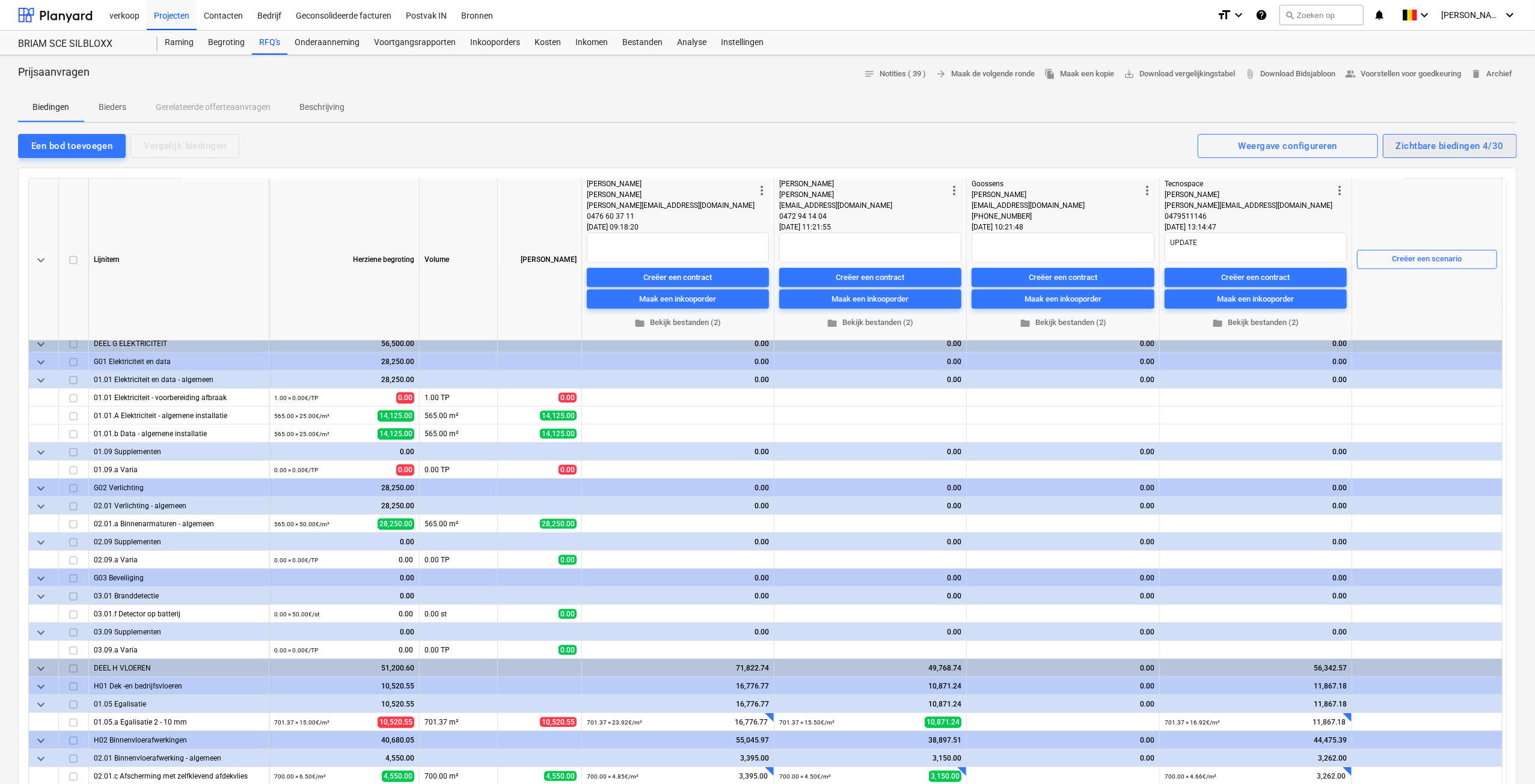
click at [1444, 151] on div "Zichtbare biedingen 4/30" at bounding box center [1450, 146] width 107 height 16
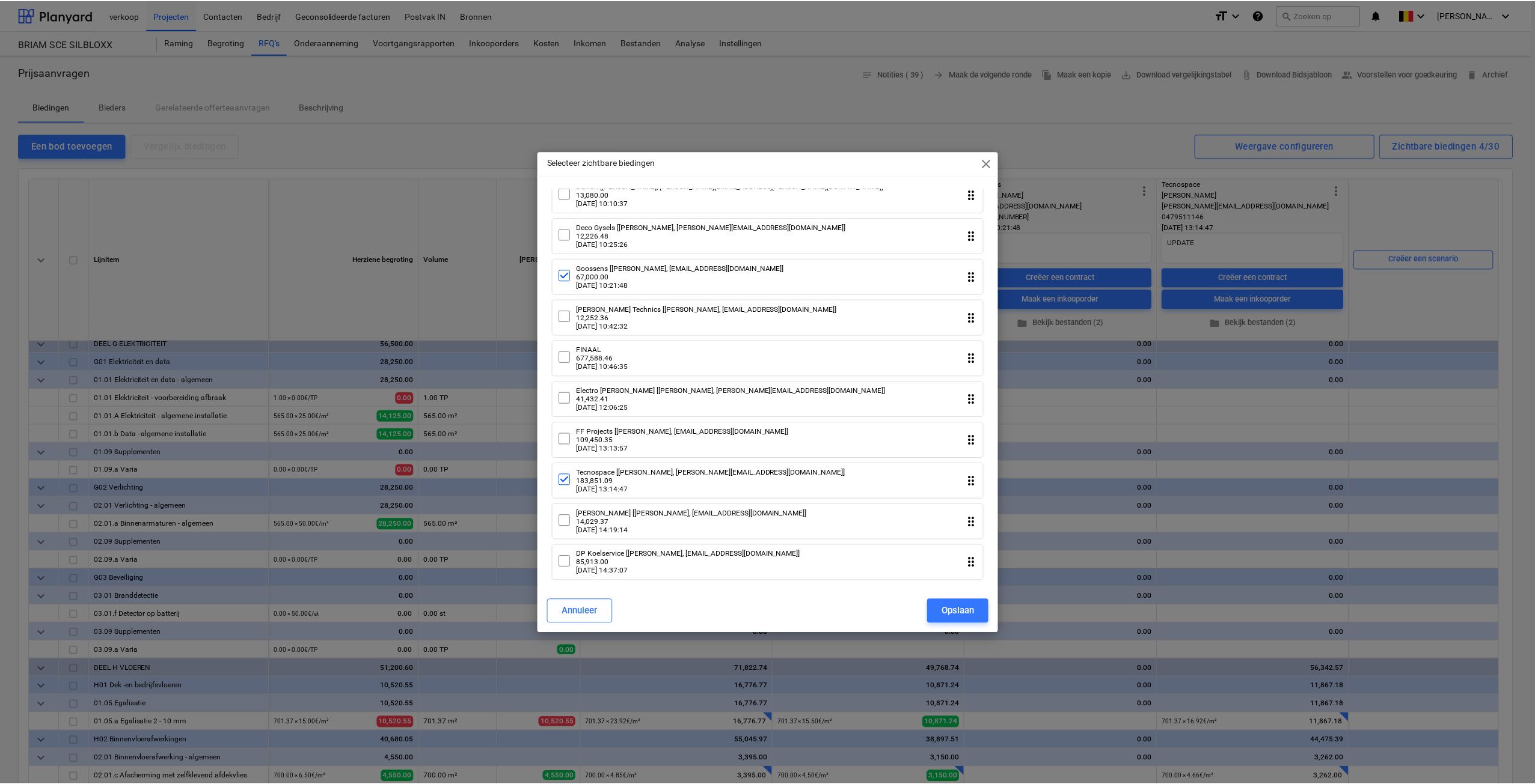
scroll to position [857, 0]
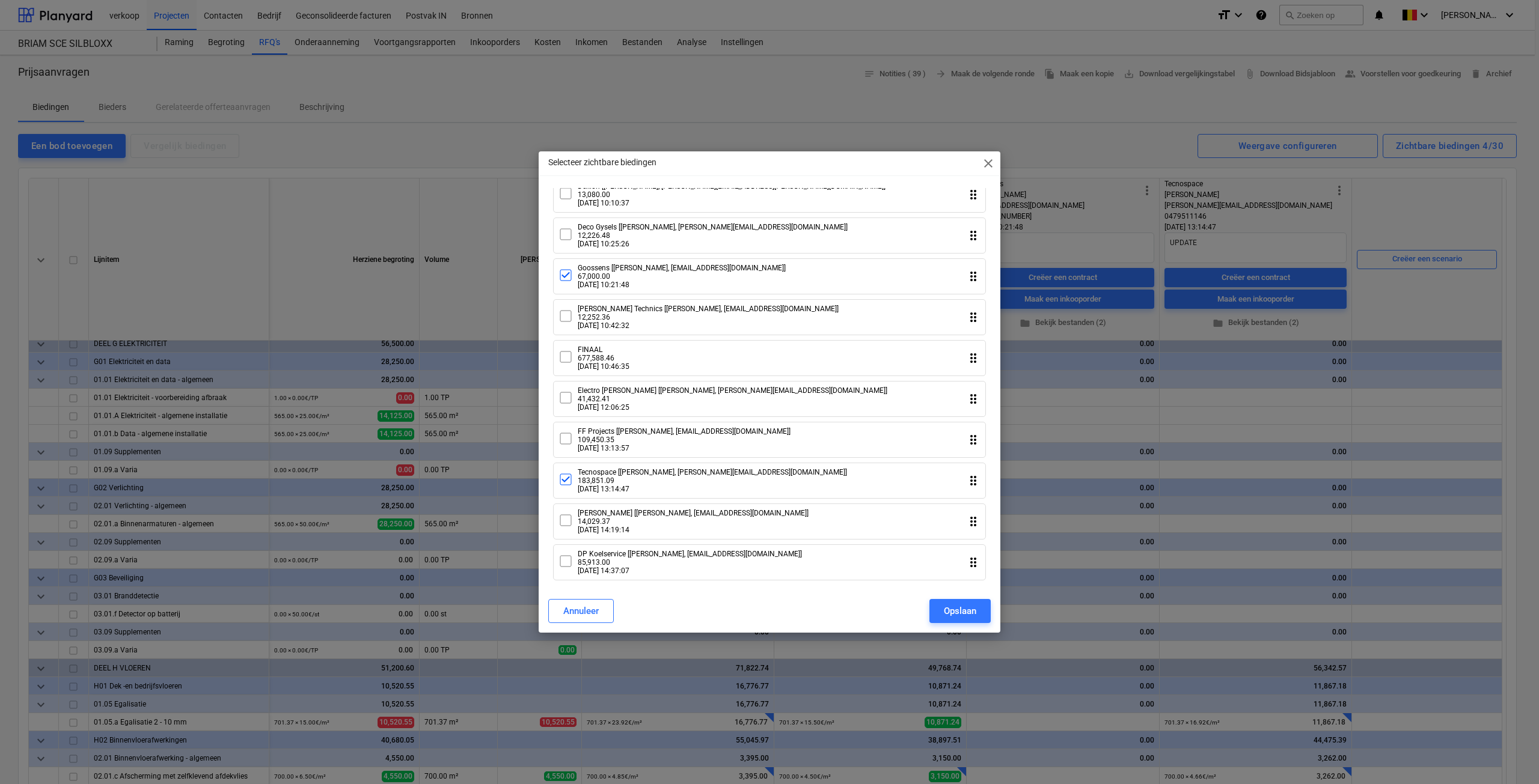
click at [566, 399] on icon at bounding box center [565, 397] width 11 height 11
click at [954, 622] on button "Opslaan" at bounding box center [960, 611] width 62 height 24
type textarea "x"
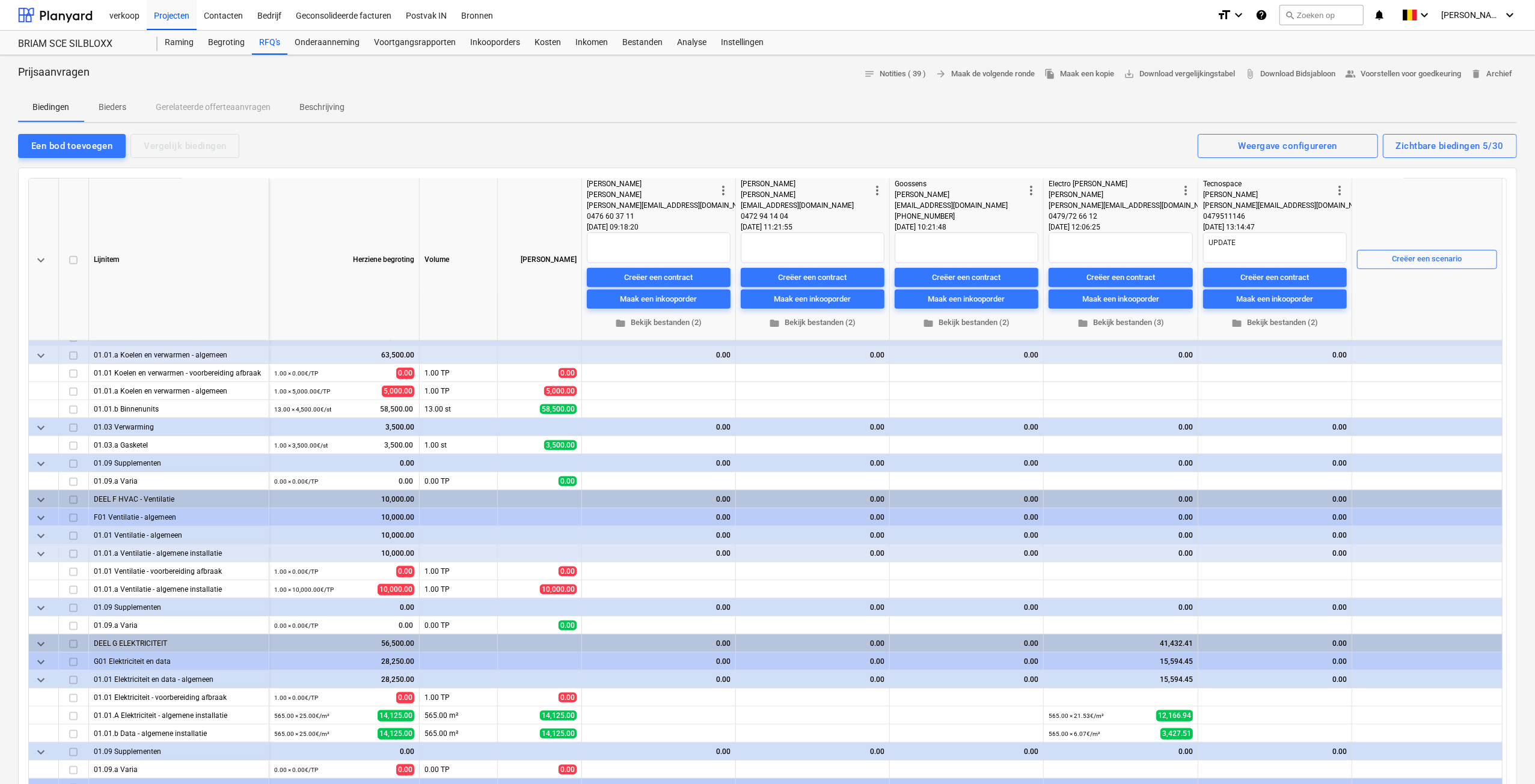
scroll to position [841, 0]
